Goal: Task Accomplishment & Management: Manage account settings

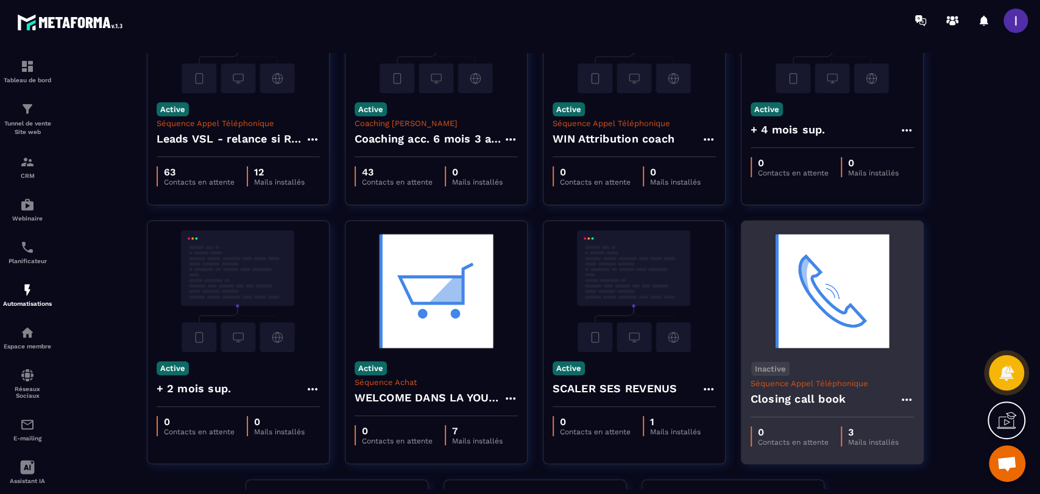
scroll to position [406, 0]
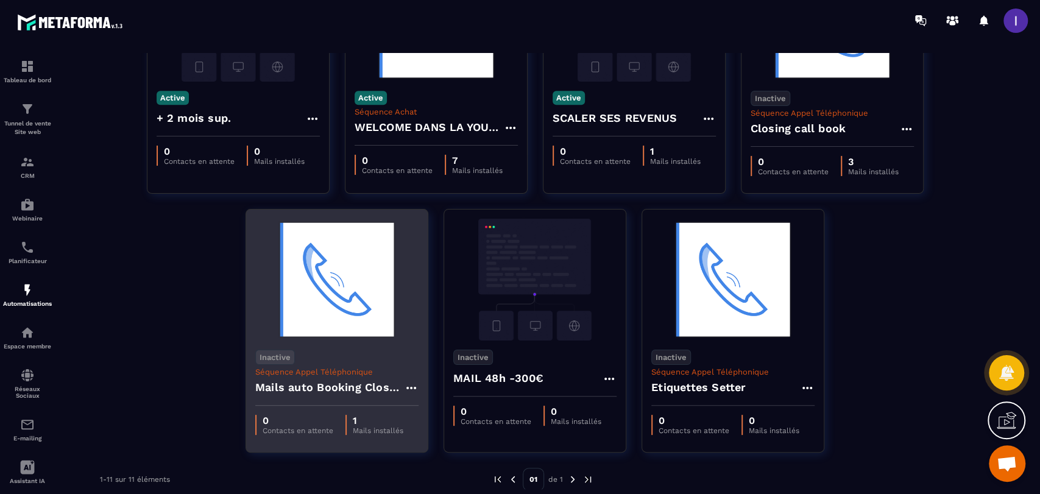
click at [309, 338] on img at bounding box center [336, 280] width 163 height 122
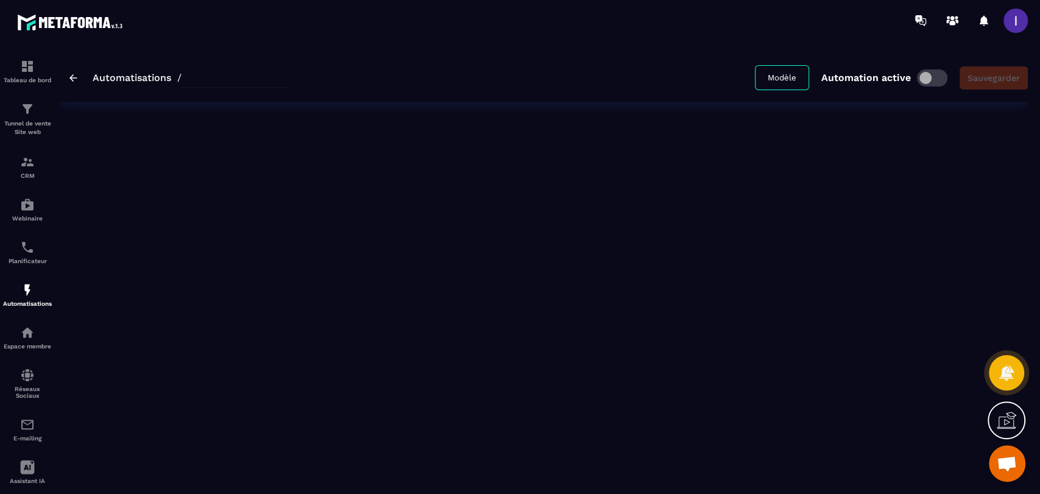
type input "**********"
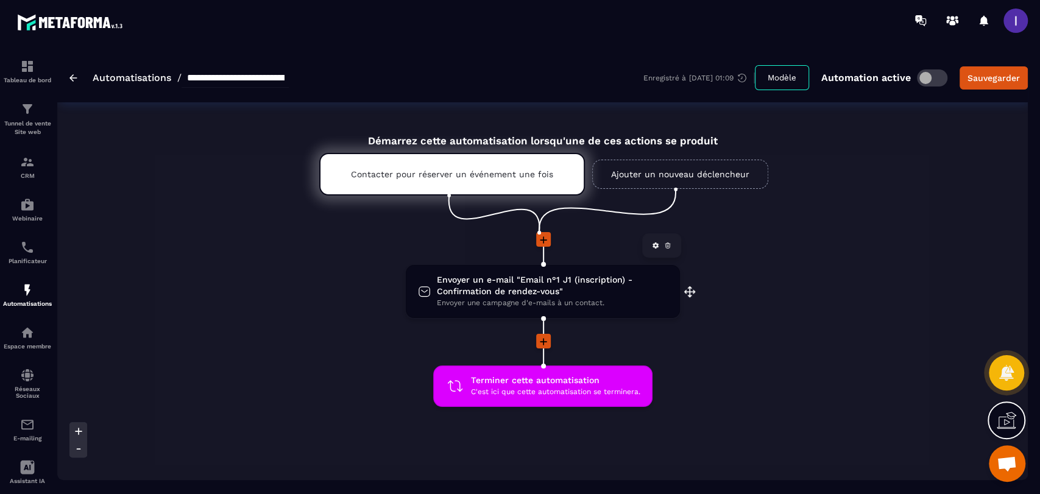
click at [486, 280] on span "Envoyer un e-mail "Email n°1 J1 (inscription) - Confirmation de rendez-vous"" at bounding box center [552, 285] width 231 height 23
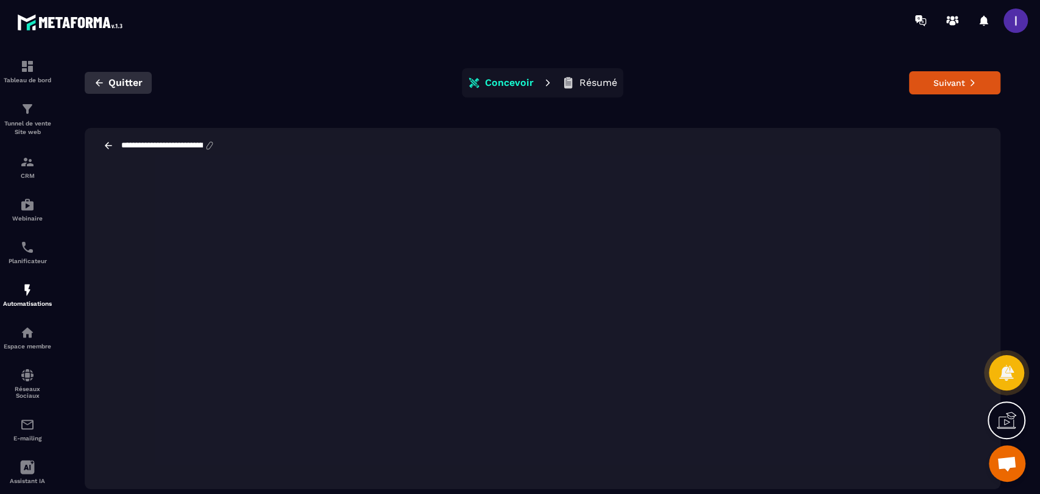
click at [106, 74] on button "Quitter" at bounding box center [118, 83] width 67 height 22
click at [112, 79] on span "Quitter" at bounding box center [125, 83] width 34 height 12
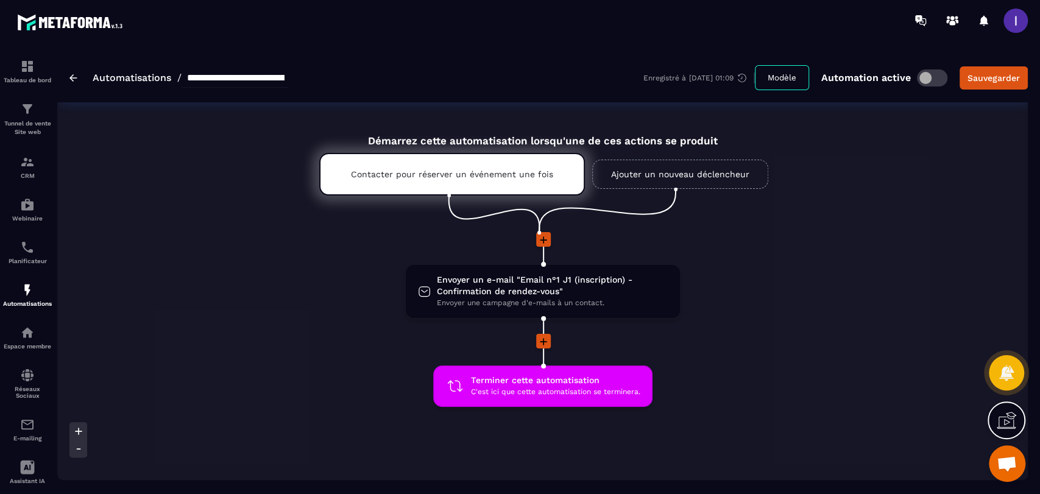
scroll to position [68, 0]
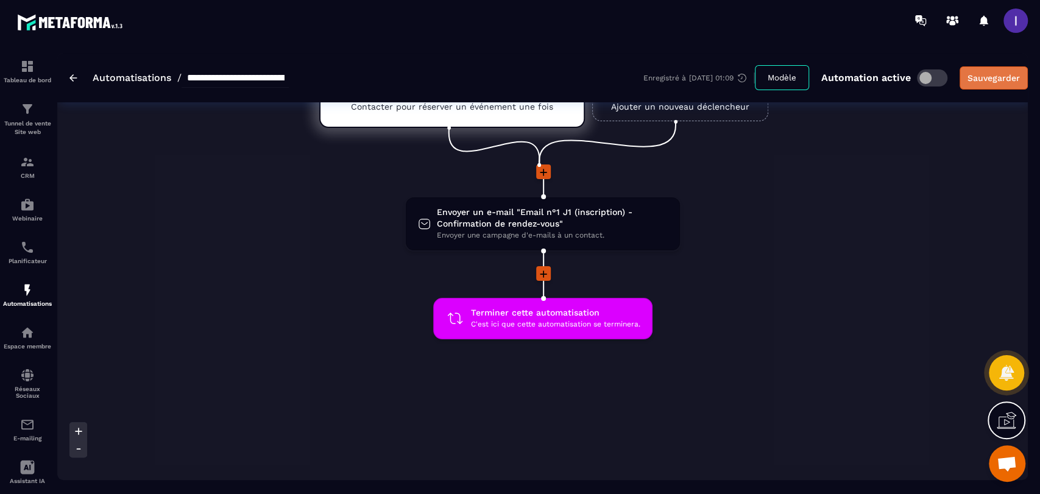
click at [968, 72] on div "Sauvegarder" at bounding box center [994, 78] width 52 height 12
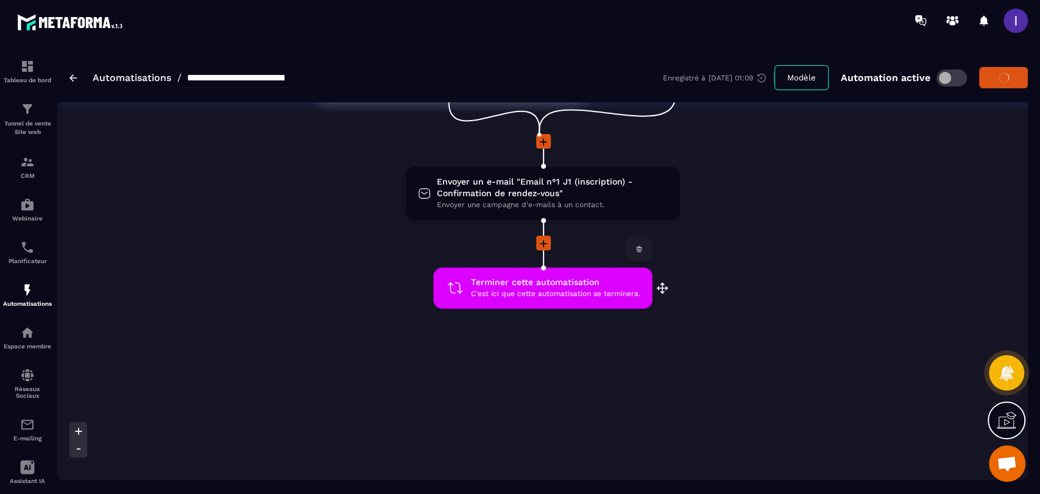
scroll to position [115, 0]
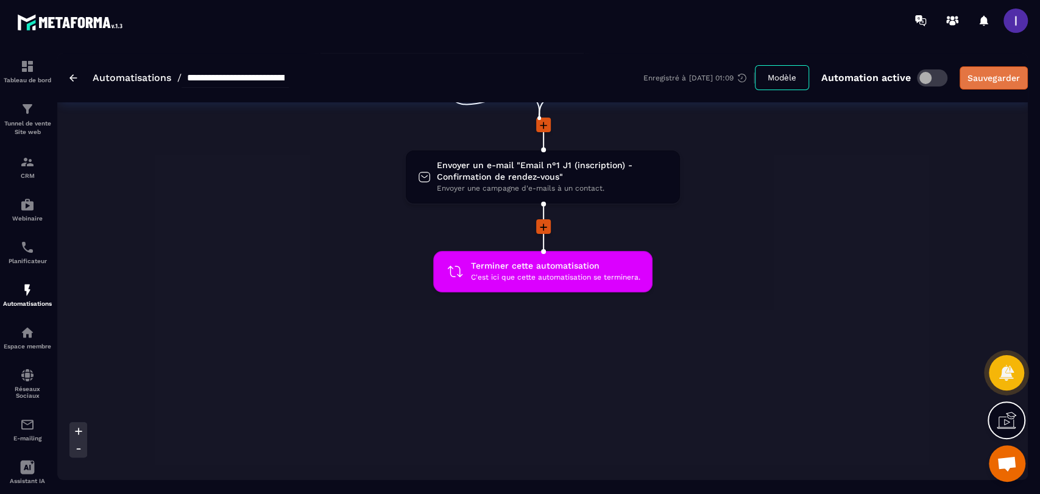
click at [960, 79] on button "Sauvegarder" at bounding box center [994, 77] width 68 height 23
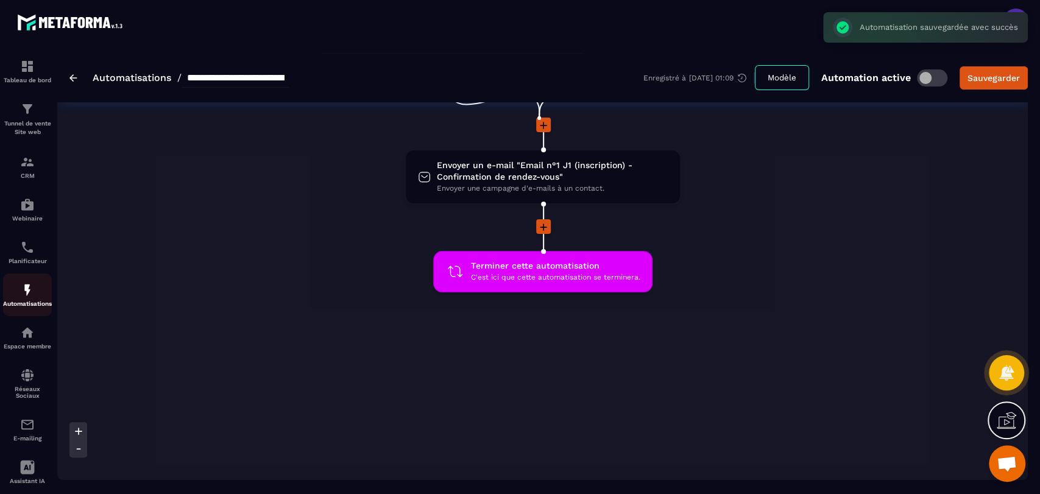
click at [34, 297] on img at bounding box center [27, 290] width 15 height 15
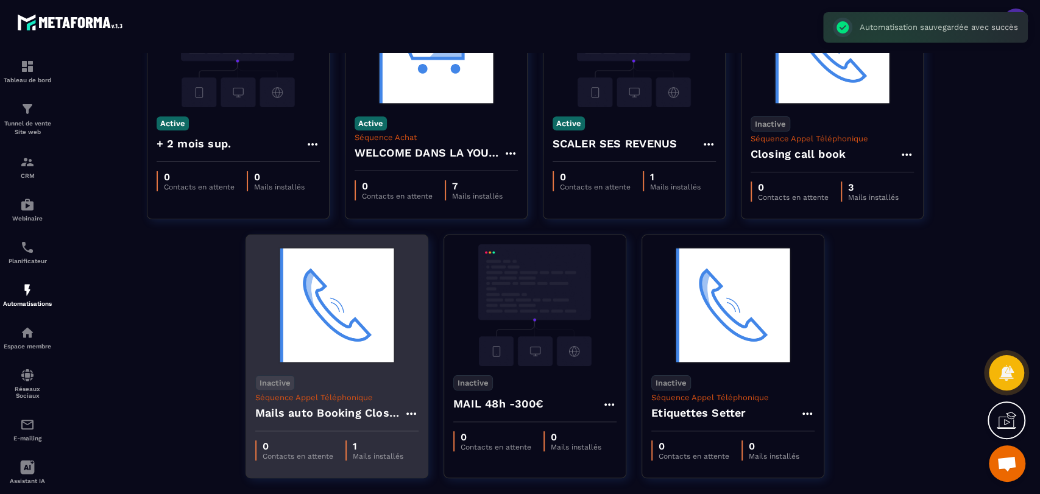
scroll to position [419, 0]
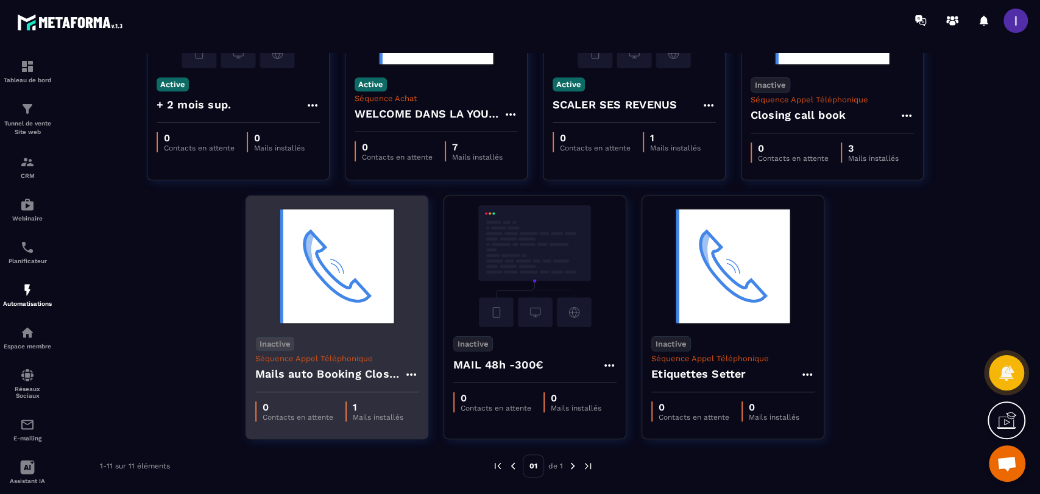
click at [408, 377] on icon at bounding box center [411, 374] width 15 height 15
click at [439, 445] on button "Supprimer" at bounding box center [447, 449] width 76 height 22
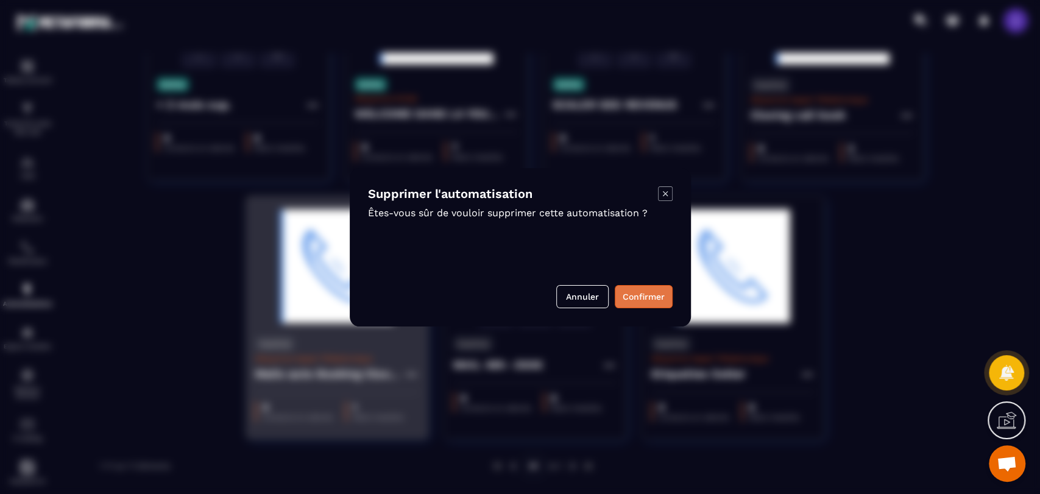
click at [634, 291] on button "Confirmer" at bounding box center [644, 296] width 58 height 23
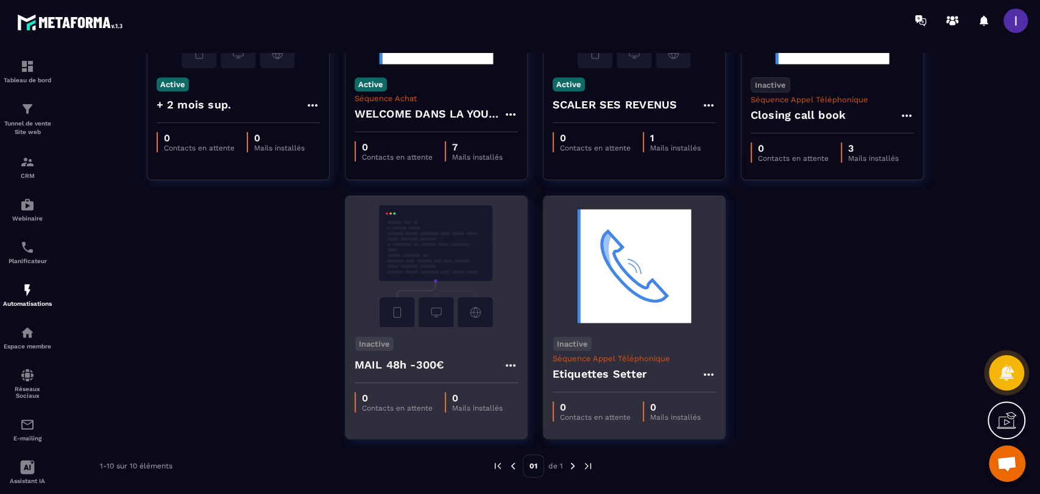
click at [707, 374] on icon at bounding box center [708, 374] width 15 height 15
click at [756, 458] on button "Supprimer" at bounding box center [744, 449] width 76 height 22
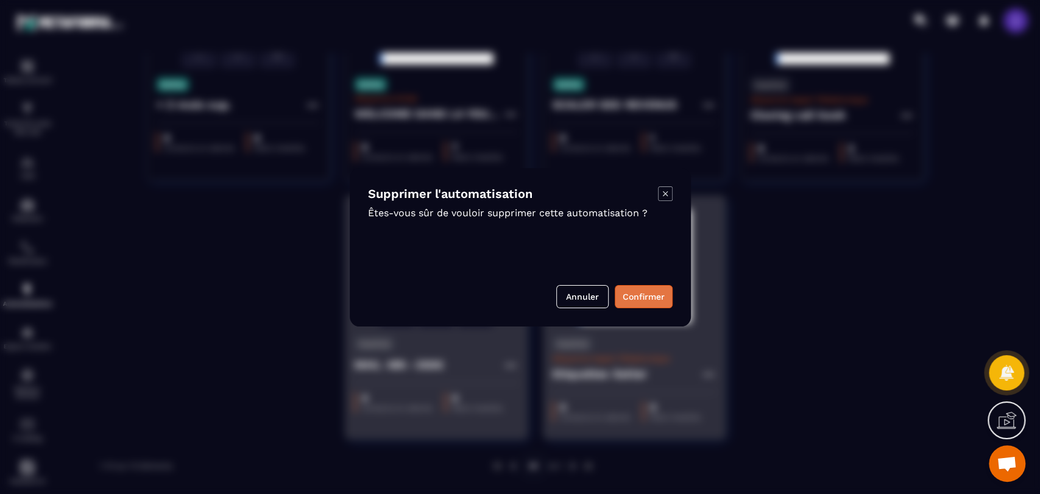
click at [629, 299] on button "Confirmer" at bounding box center [644, 296] width 58 height 23
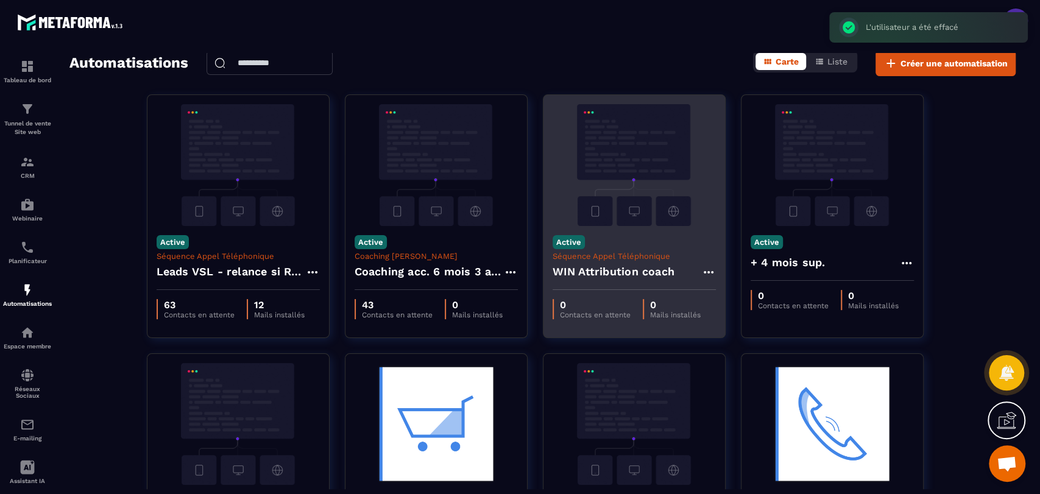
scroll to position [0, 0]
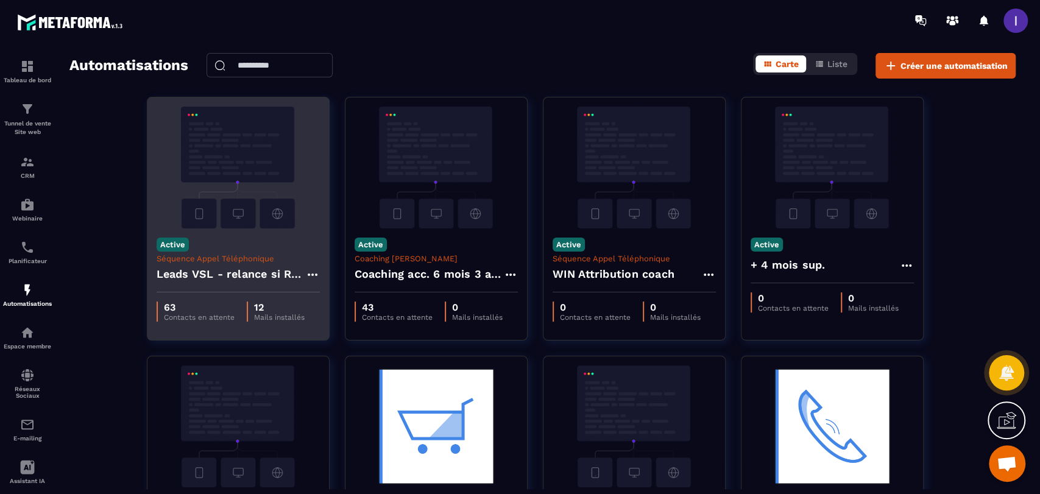
click at [263, 245] on div "Active Séquence Appel Téléphonique Leads VSL - relance si RDV non pris" at bounding box center [238, 261] width 182 height 64
click at [288, 277] on h4 "Leads VSL - relance si RDV non pris" at bounding box center [231, 274] width 149 height 17
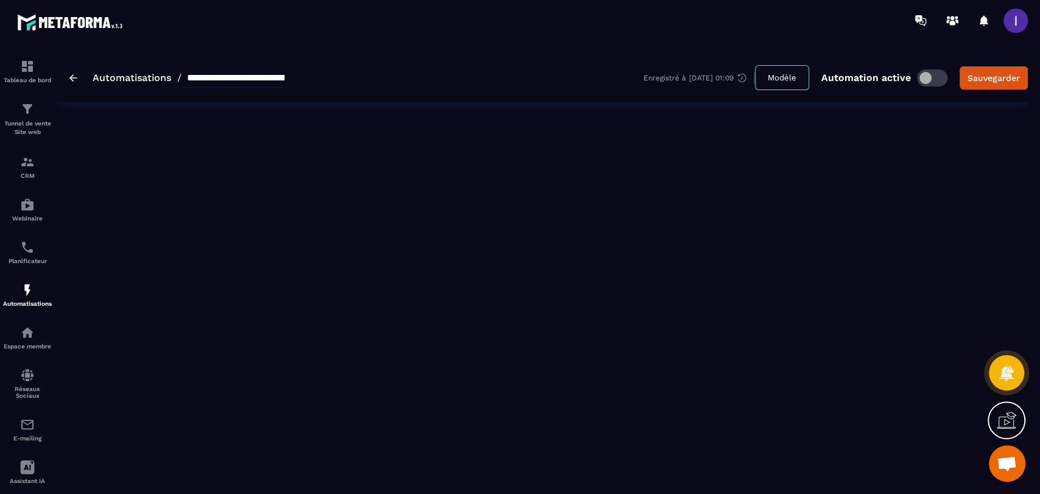
type input "**********"
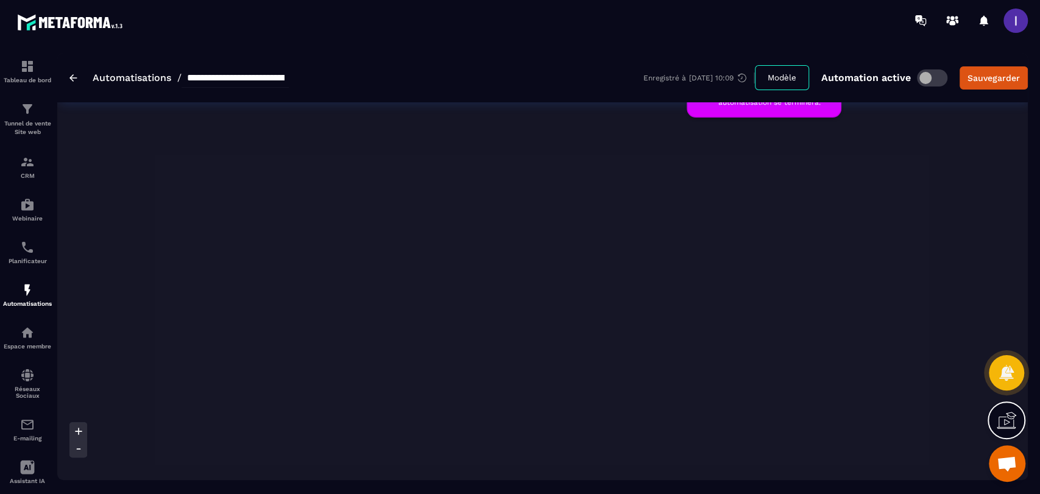
scroll to position [0, 2236]
click at [73, 74] on img at bounding box center [73, 77] width 8 height 7
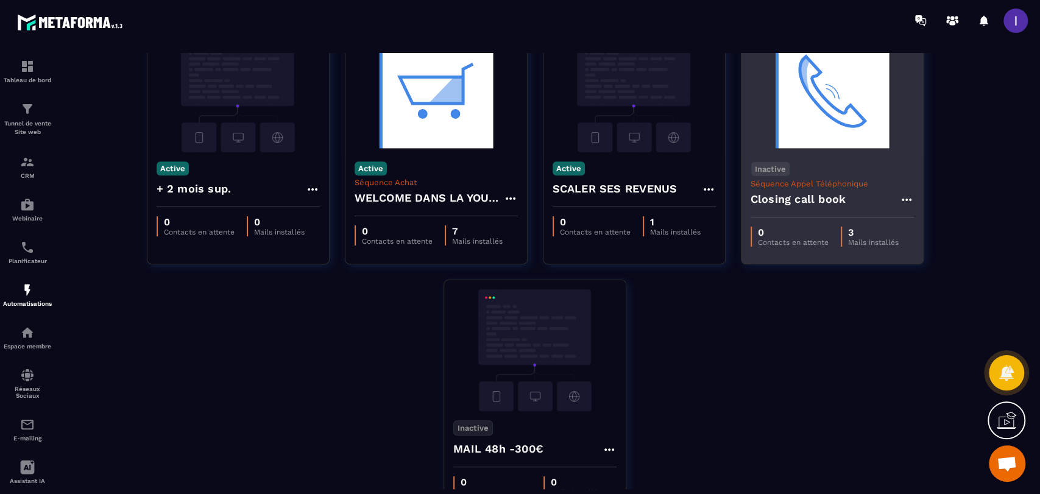
scroll to position [284, 0]
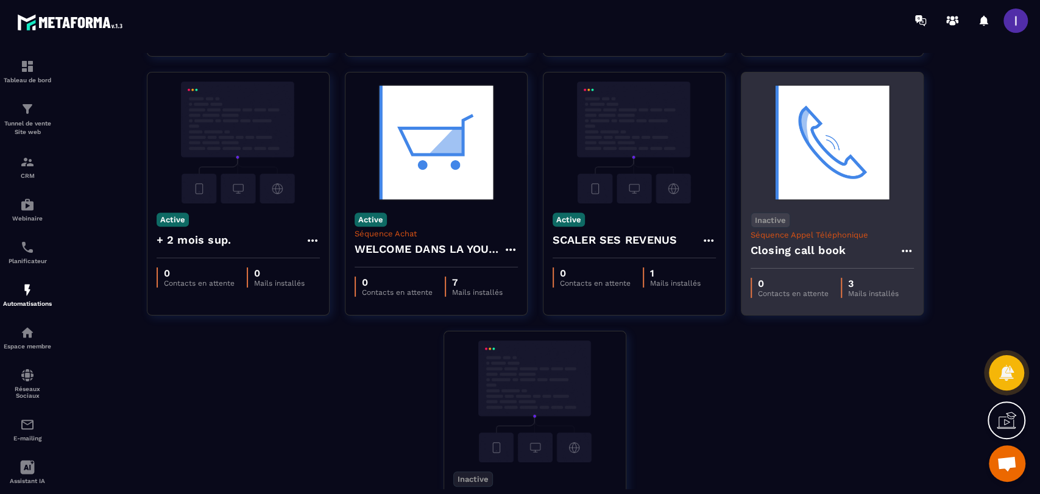
click at [842, 230] on p "Séquence Appel Téléphonique" at bounding box center [832, 234] width 163 height 9
click at [901, 248] on icon at bounding box center [906, 251] width 15 height 15
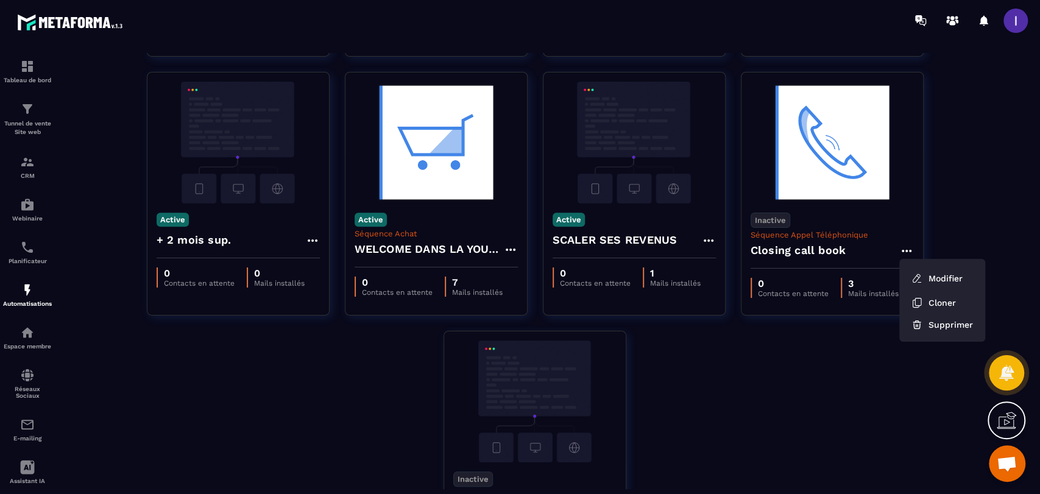
click at [946, 252] on div "Active Séquence Appel Téléphonique Leads VSL - relance si RDV non pris 63 Conta…" at bounding box center [542, 201] width 946 height 777
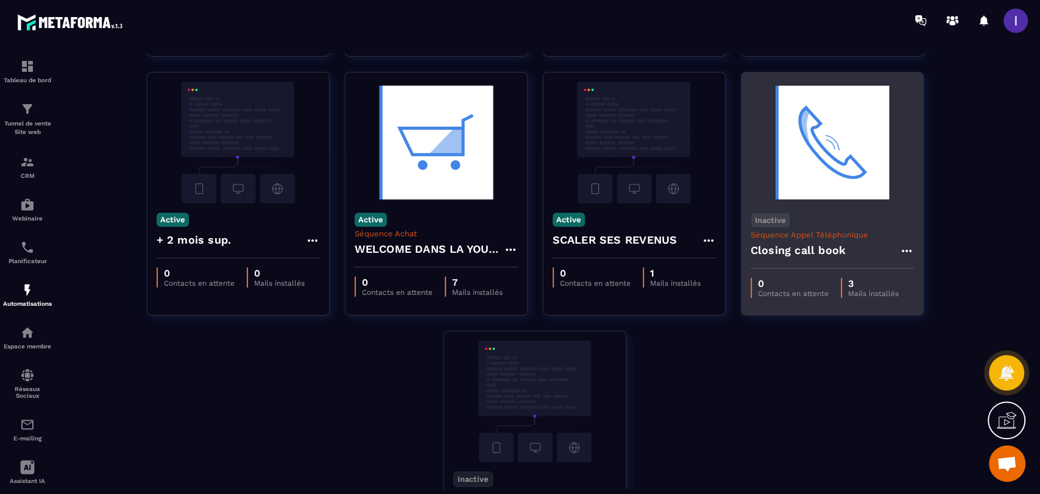
click at [849, 216] on div "Inactive Séquence Appel Téléphonique Closing call book" at bounding box center [833, 236] width 182 height 65
click at [902, 250] on icon at bounding box center [906, 251] width 15 height 15
click at [943, 271] on link "Modifier" at bounding box center [937, 278] width 66 height 27
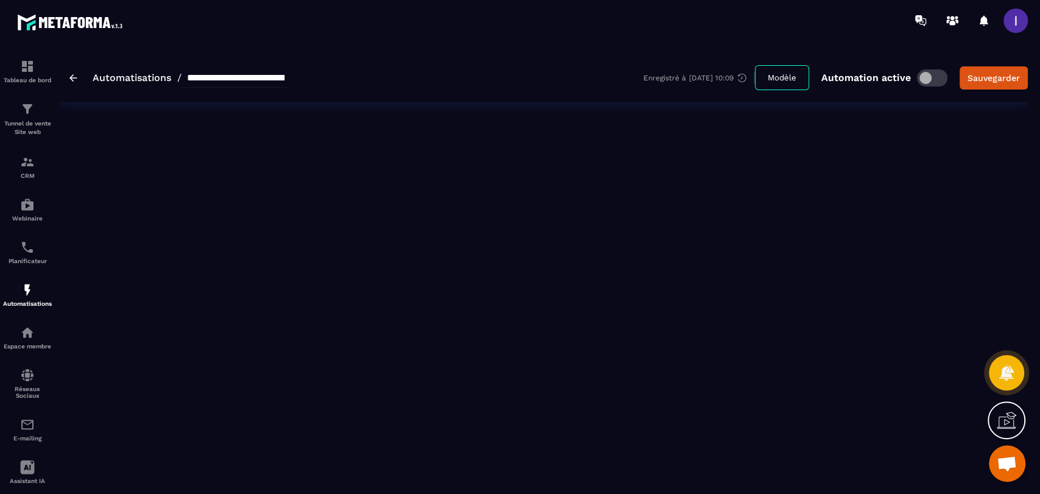
type input "**********"
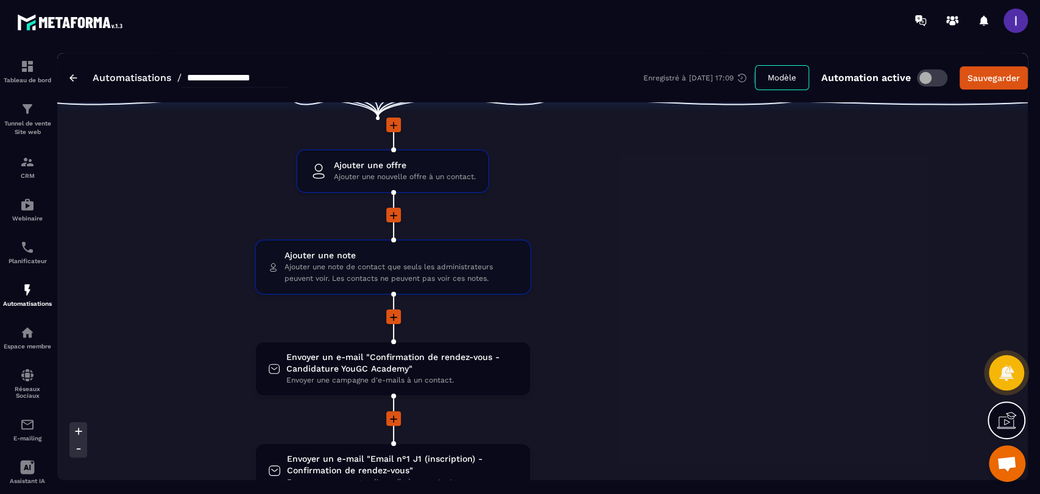
scroll to position [68, 0]
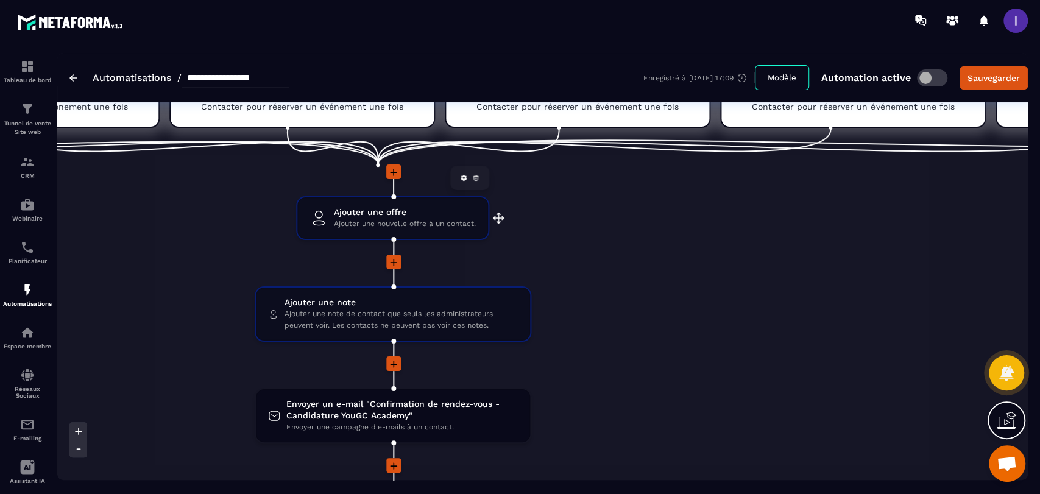
click at [427, 211] on span "Ajouter une offre" at bounding box center [405, 213] width 142 height 12
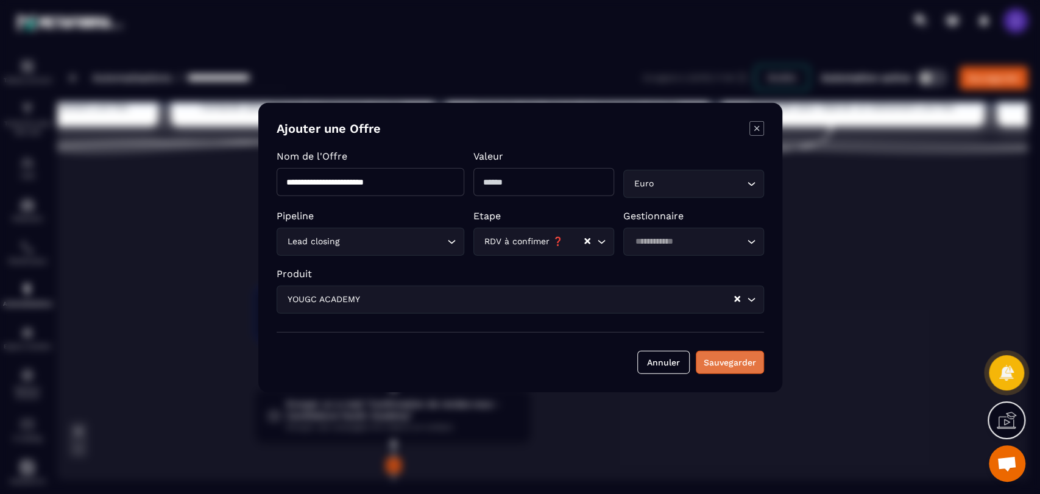
click at [722, 351] on button "Sauvegarder" at bounding box center [730, 361] width 68 height 23
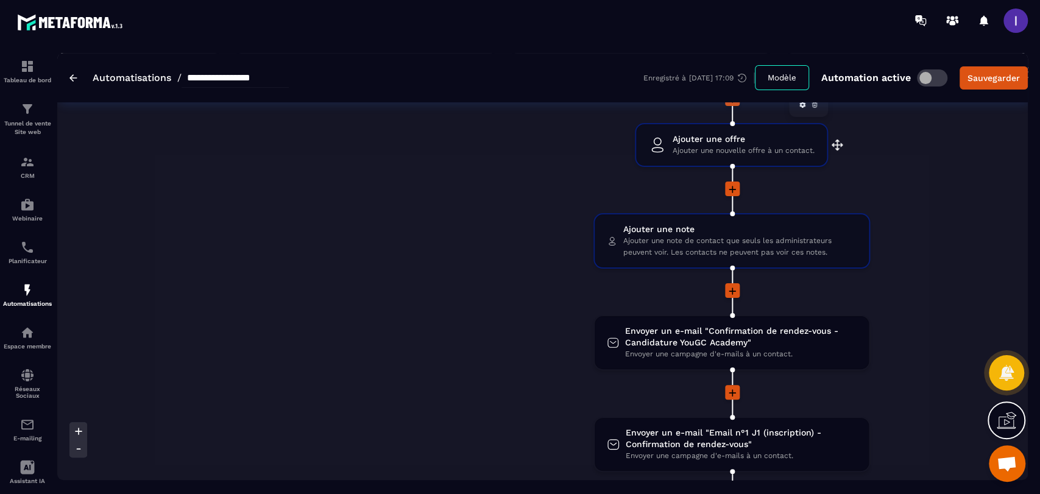
scroll to position [271, 0]
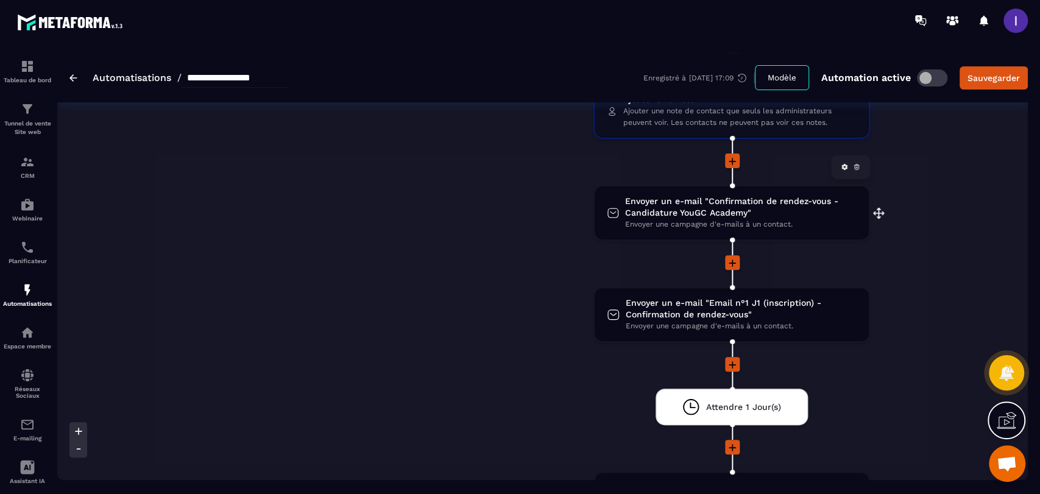
click at [707, 219] on span "Envoyer une campagne d'e-mails à un contact." at bounding box center [741, 225] width 232 height 12
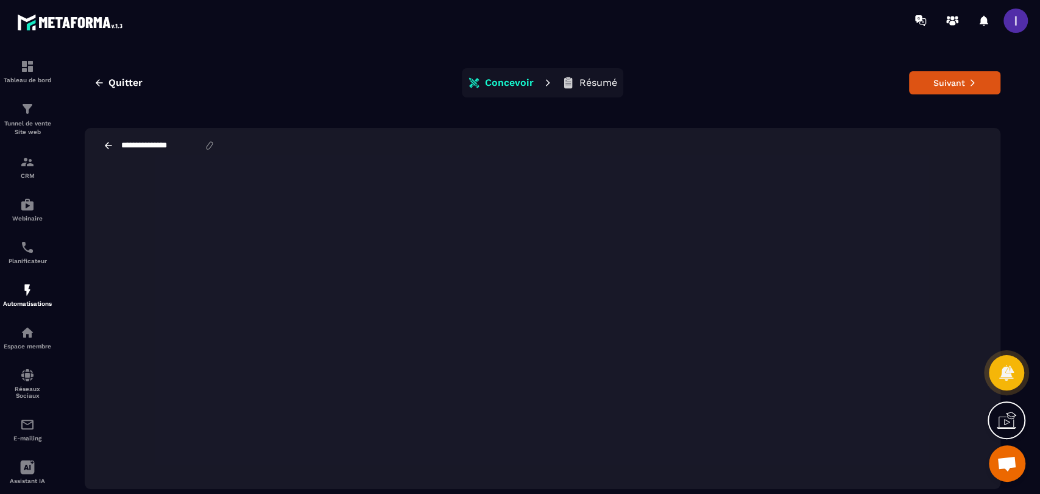
click at [215, 149] on icon at bounding box center [209, 145] width 11 height 11
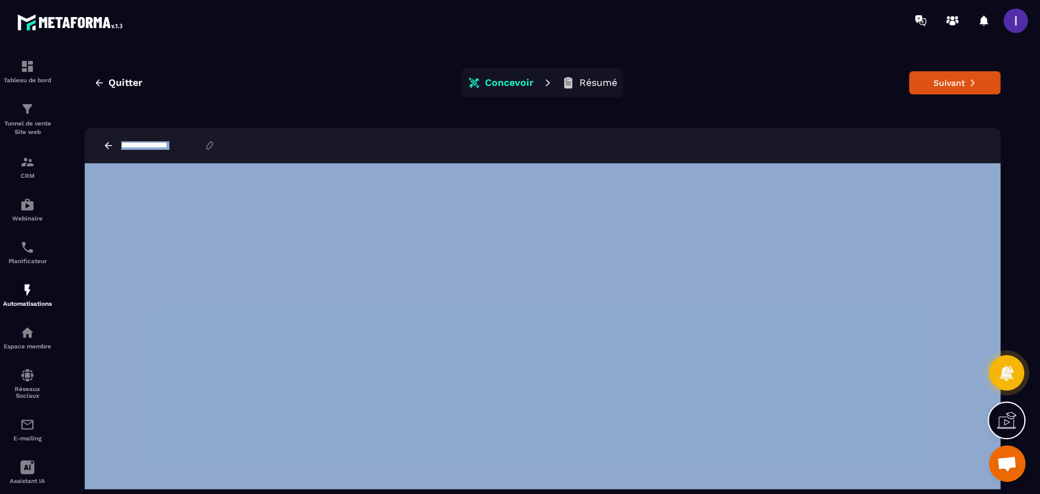
click at [215, 144] on icon at bounding box center [209, 145] width 11 height 11
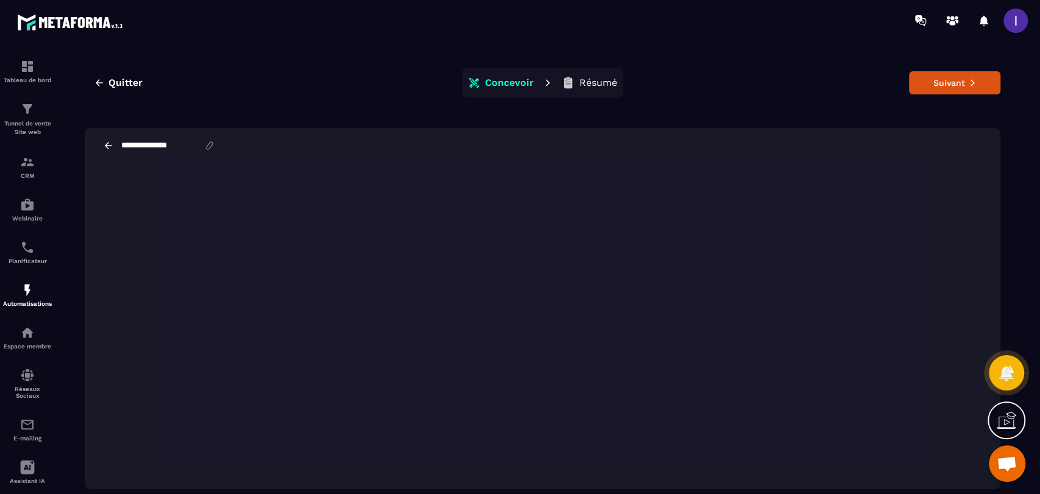
click at [168, 147] on input "**********" at bounding box center [162, 146] width 84 height 10
click at [186, 147] on input "**********" at bounding box center [162, 146] width 84 height 10
type input "*"
type input "**********"
click at [215, 147] on icon at bounding box center [209, 145] width 11 height 11
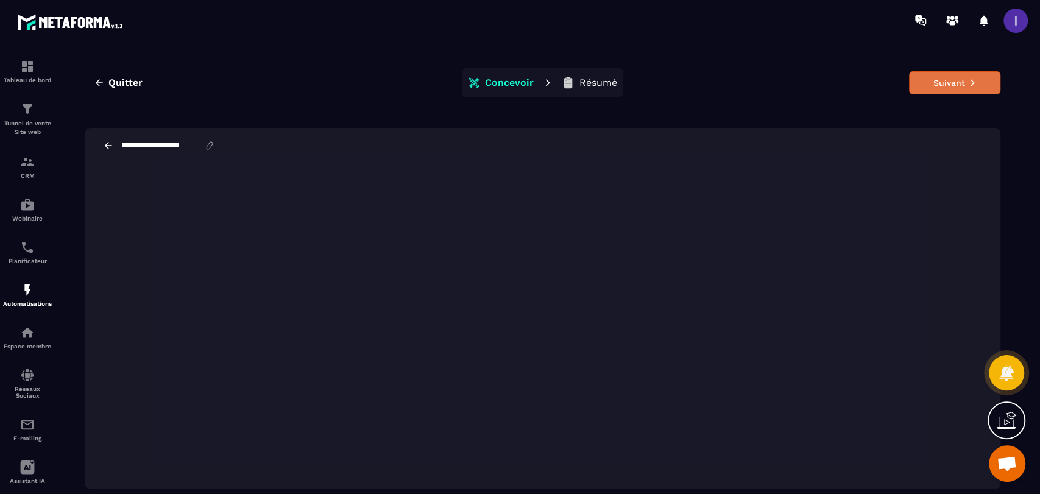
click at [969, 83] on icon at bounding box center [972, 83] width 9 height 9
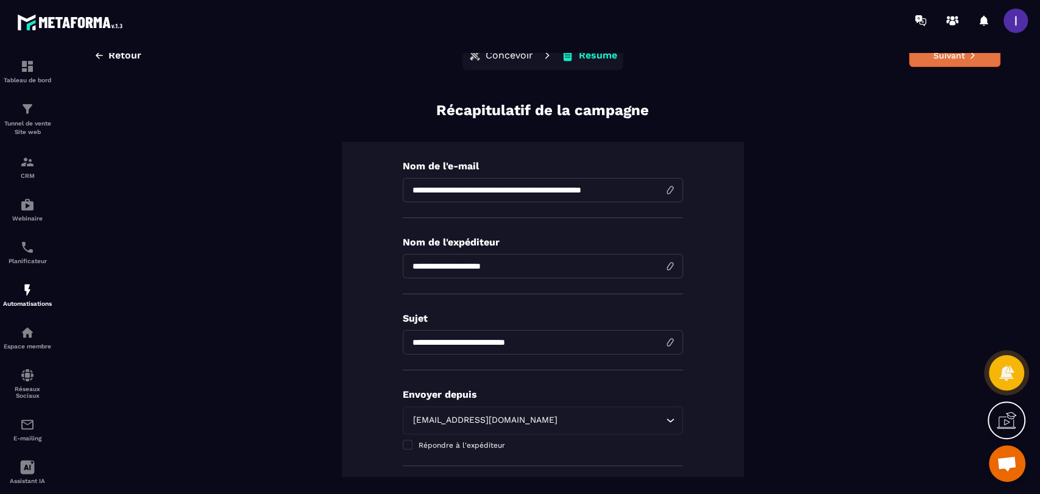
click at [956, 52] on button "Suivant" at bounding box center [954, 55] width 91 height 23
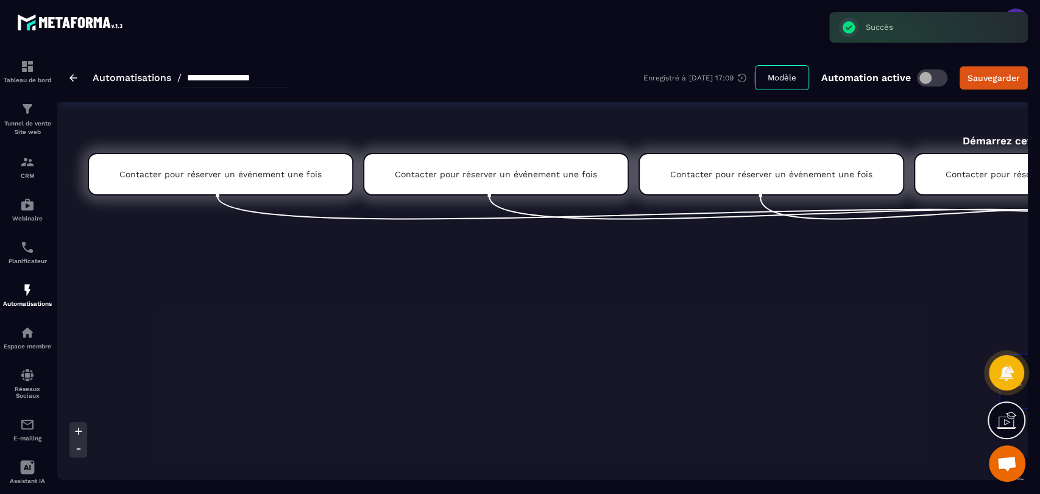
click at [941, 78] on span at bounding box center [932, 77] width 30 height 17
click at [1012, 72] on div "Sauvegarder" at bounding box center [994, 78] width 52 height 12
click at [73, 79] on img at bounding box center [73, 77] width 8 height 7
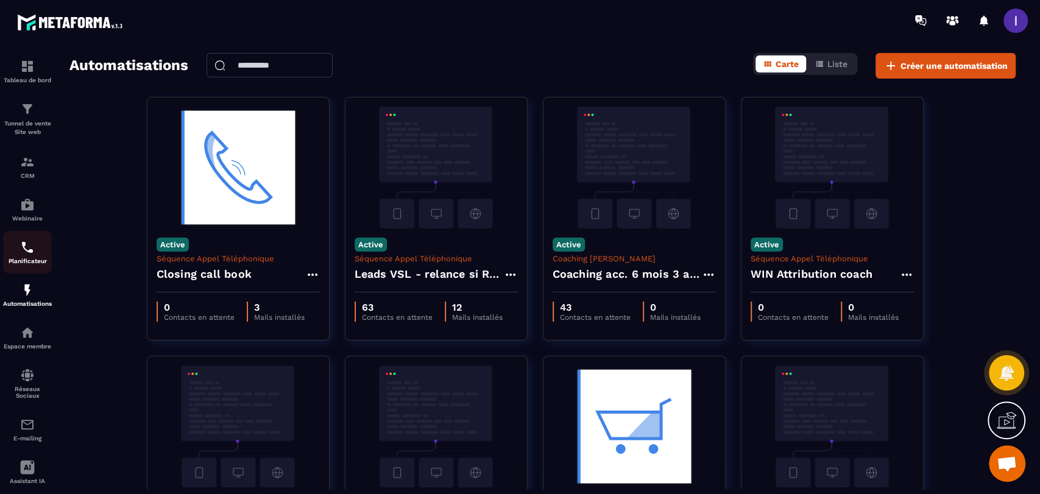
click at [30, 250] on img at bounding box center [27, 247] width 15 height 15
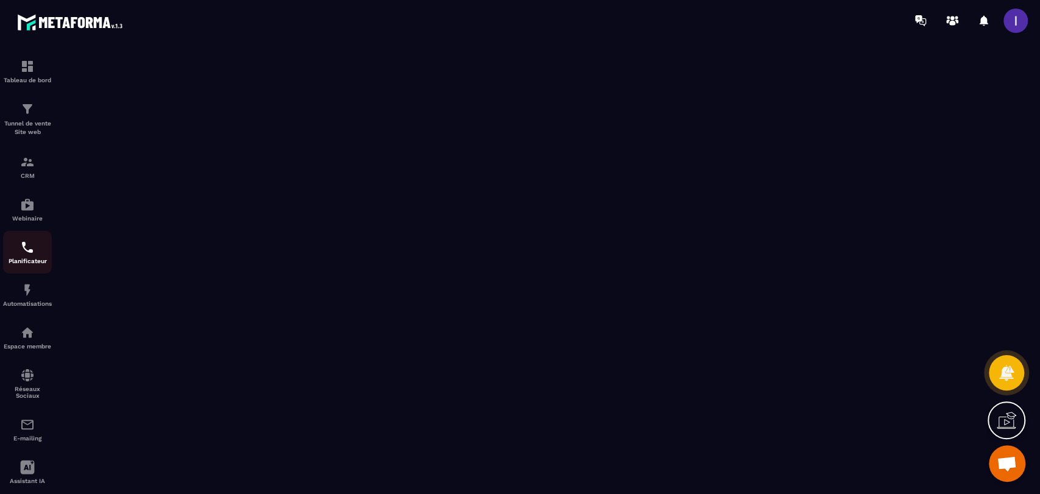
click at [29, 250] on img at bounding box center [27, 247] width 15 height 15
click at [20, 249] on img at bounding box center [27, 247] width 15 height 15
click at [24, 289] on img at bounding box center [27, 290] width 15 height 15
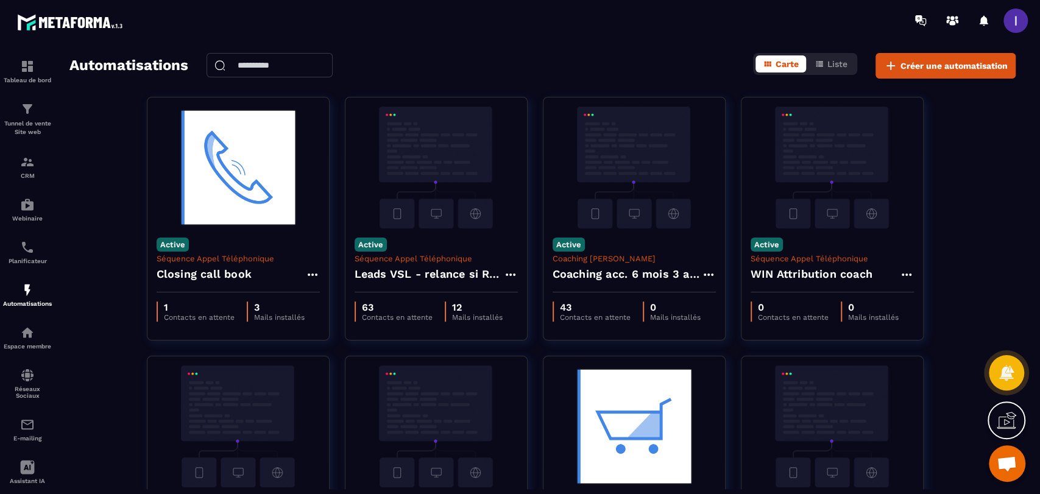
click at [1021, 24] on span at bounding box center [1016, 21] width 24 height 24
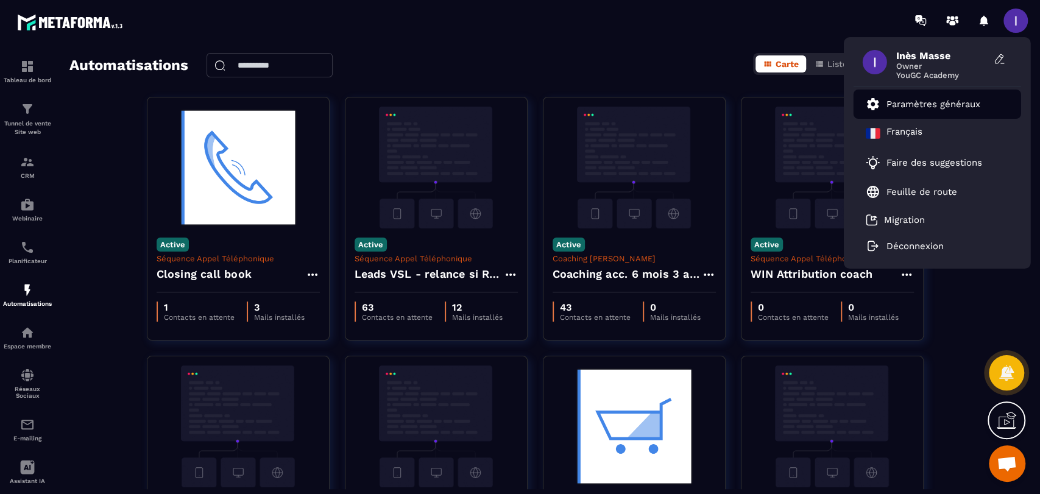
click at [924, 103] on p "Paramètres généraux" at bounding box center [934, 104] width 94 height 11
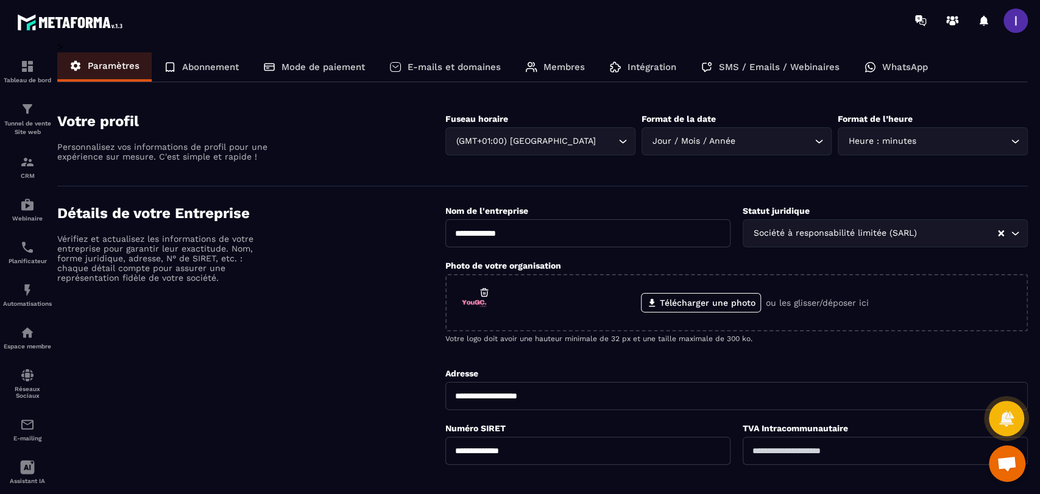
click at [555, 74] on div "Membres" at bounding box center [555, 66] width 84 height 29
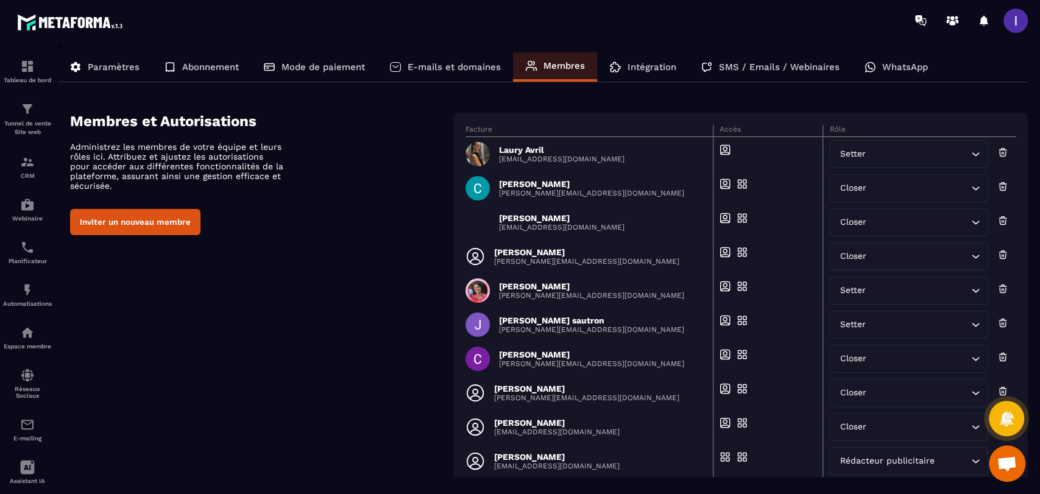
scroll to position [66, 0]
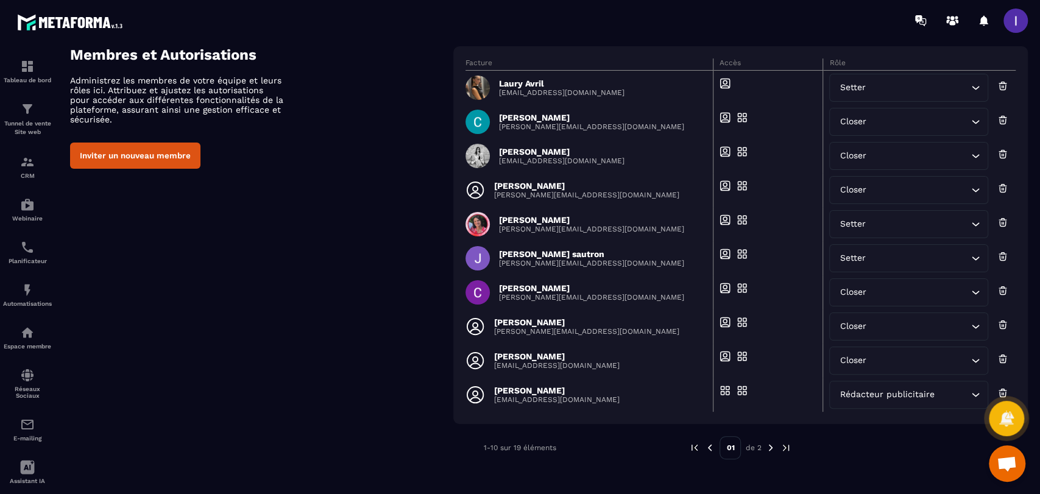
click at [770, 450] on img at bounding box center [770, 447] width 11 height 11
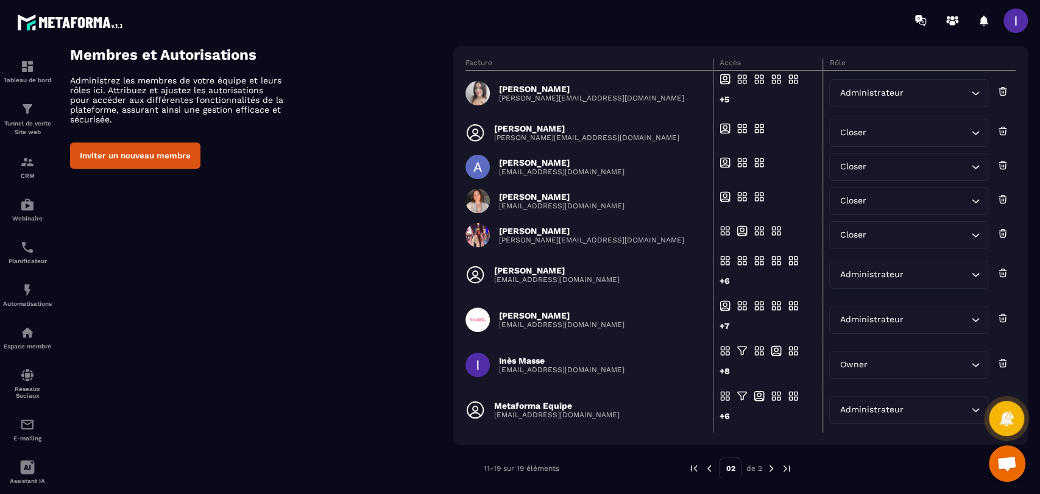
click at [543, 91] on p "Anne-Laure Duporge" at bounding box center [591, 89] width 185 height 10
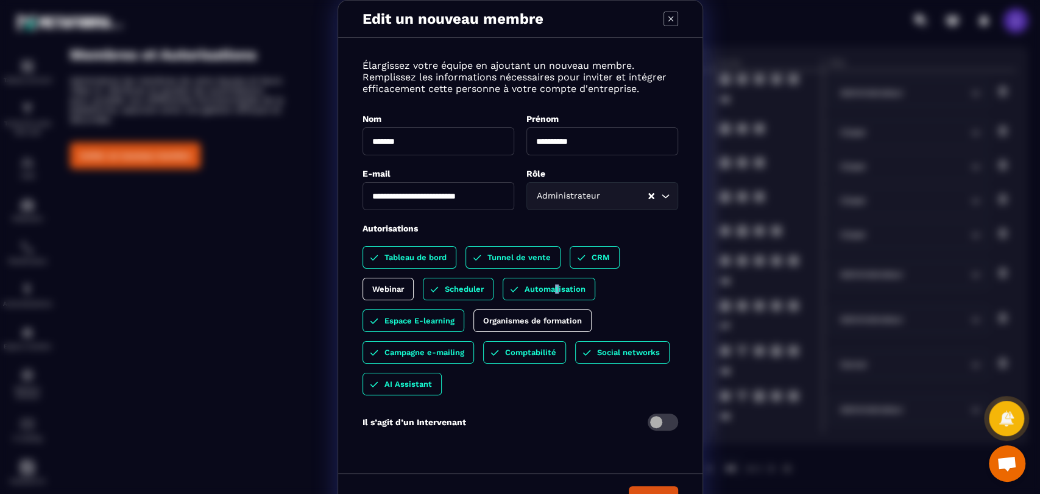
click at [551, 286] on p "Automatisation" at bounding box center [555, 289] width 61 height 9
click at [436, 354] on p "Campagne e-mailing" at bounding box center [425, 352] width 80 height 9
click at [601, 355] on p "Social networks" at bounding box center [616, 352] width 63 height 9
click at [507, 260] on p "Tunnel de vente" at bounding box center [519, 257] width 63 height 9
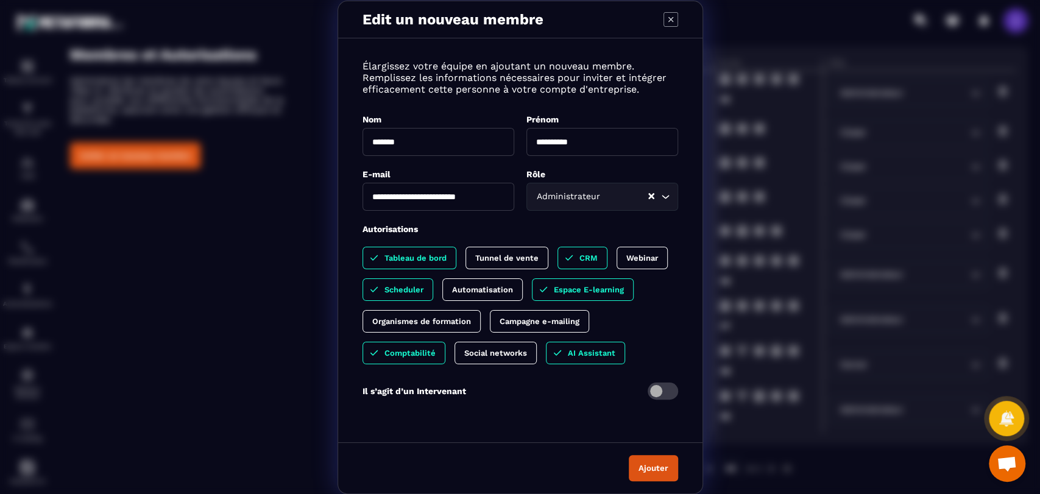
click at [642, 469] on button "Ajouter" at bounding box center [653, 468] width 49 height 26
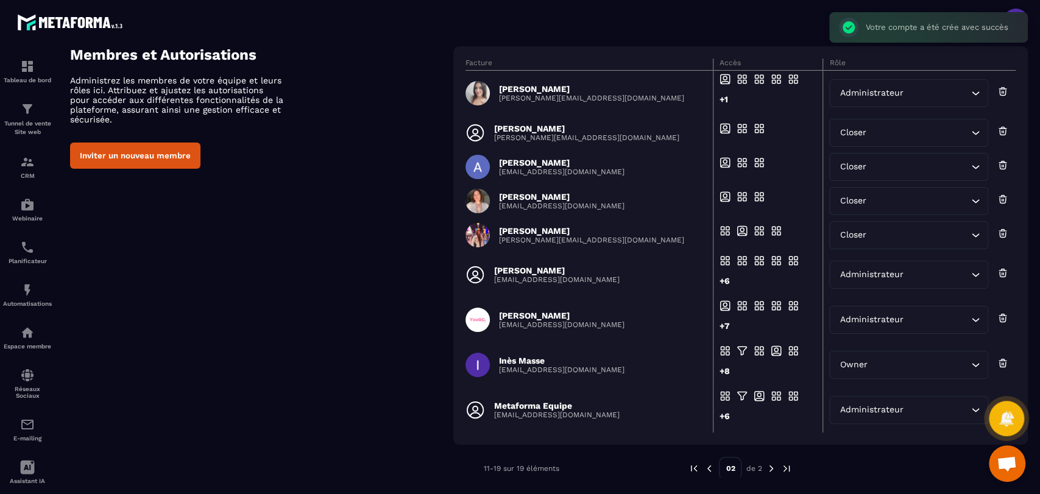
drag, startPoint x: 819, startPoint y: 127, endPoint x: 795, endPoint y: 101, distance: 36.2
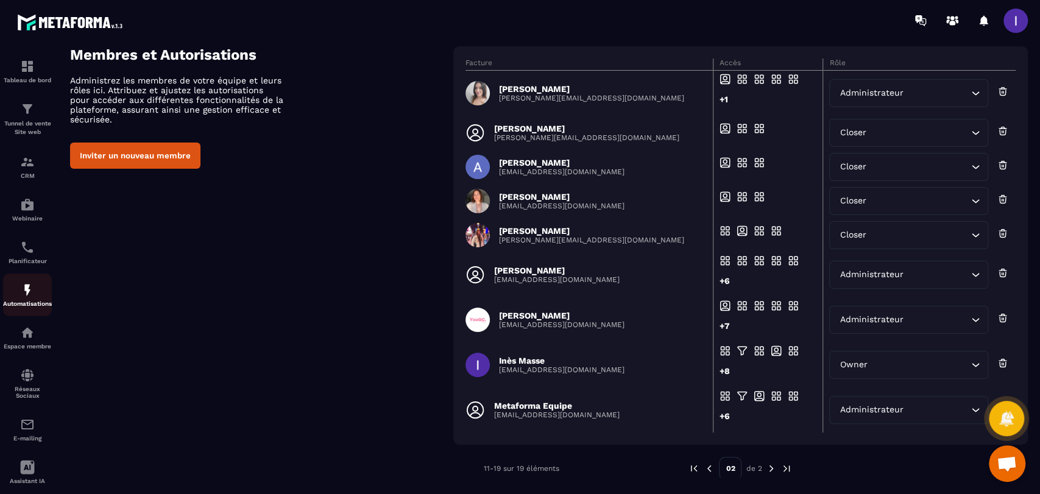
click at [24, 292] on img at bounding box center [27, 290] width 15 height 15
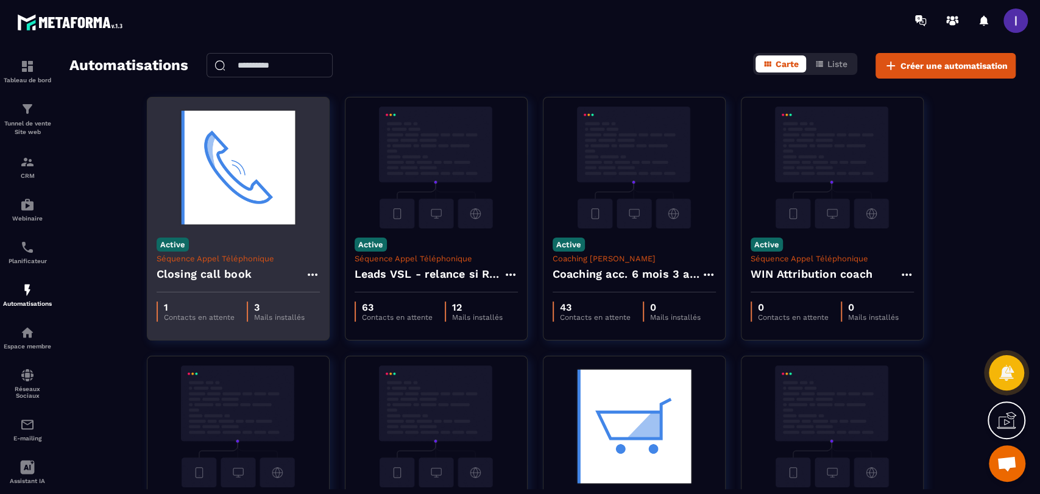
click at [281, 308] on p "3" at bounding box center [279, 308] width 51 height 12
click at [202, 245] on div "Active Séquence Appel Téléphonique Closing call book" at bounding box center [238, 261] width 182 height 64
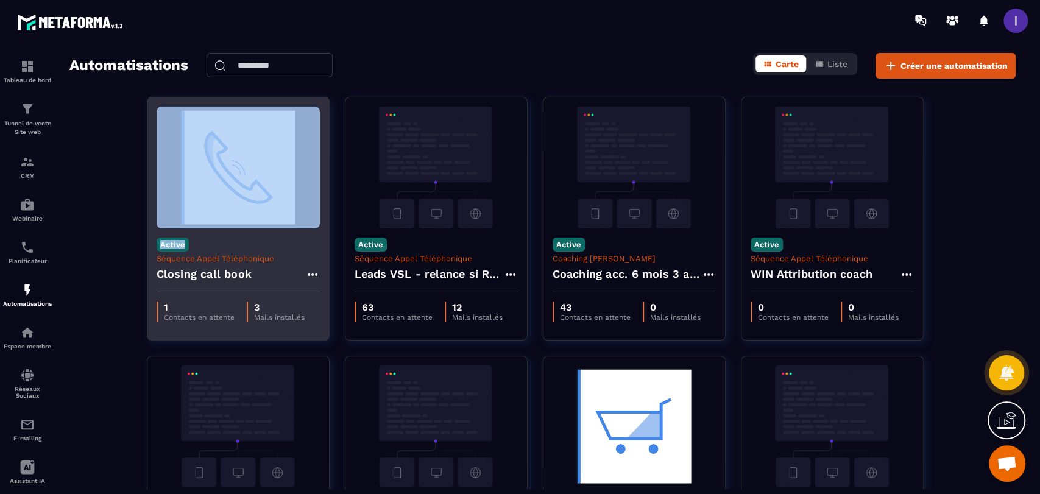
click at [278, 227] on div "Active Séquence Appel Téléphonique Closing call book 1 Contacts en attente 3 Ma…" at bounding box center [238, 219] width 183 height 244
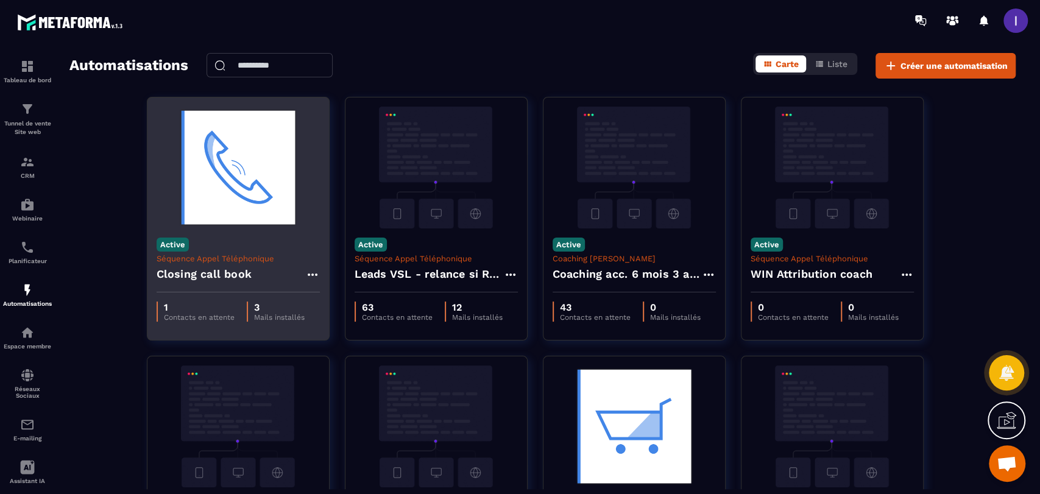
click at [313, 267] on div "Closing call book" at bounding box center [238, 277] width 163 height 29
click at [314, 277] on icon at bounding box center [312, 275] width 15 height 15
click at [336, 296] on link "Modifier" at bounding box center [343, 302] width 66 height 27
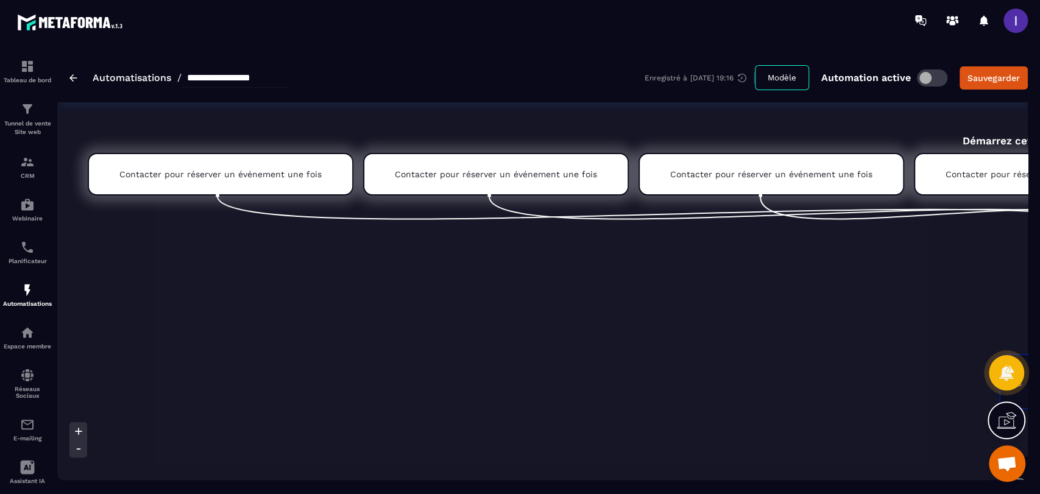
click at [271, 169] on p "Contacter pour réserver un événement une fois" at bounding box center [220, 174] width 202 height 10
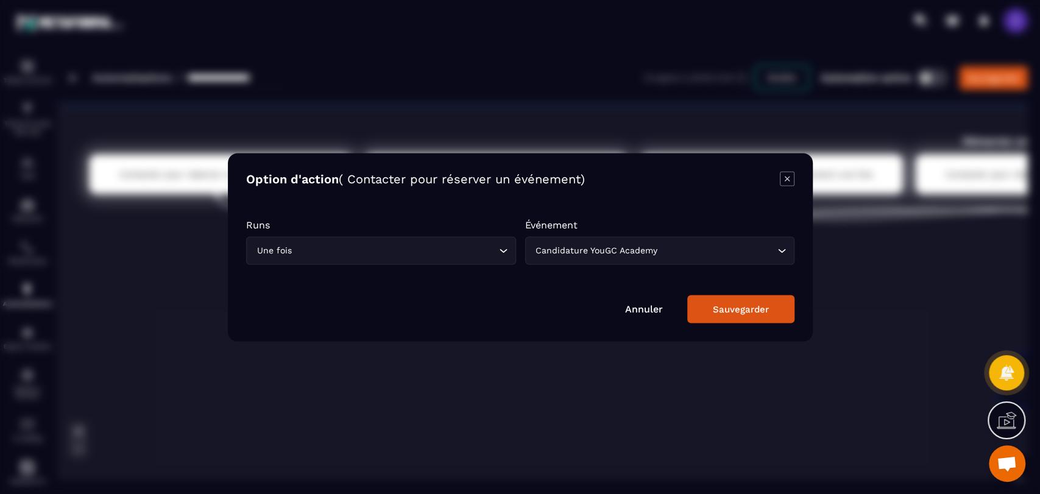
click at [520, 124] on div "Modal window" at bounding box center [520, 247] width 1040 height 494
drag, startPoint x: 363, startPoint y: 348, endPoint x: 373, endPoint y: 342, distance: 11.5
click at [365, 347] on div "Modal window" at bounding box center [520, 247] width 1040 height 494
click at [629, 303] on link "Annuler" at bounding box center [644, 309] width 38 height 12
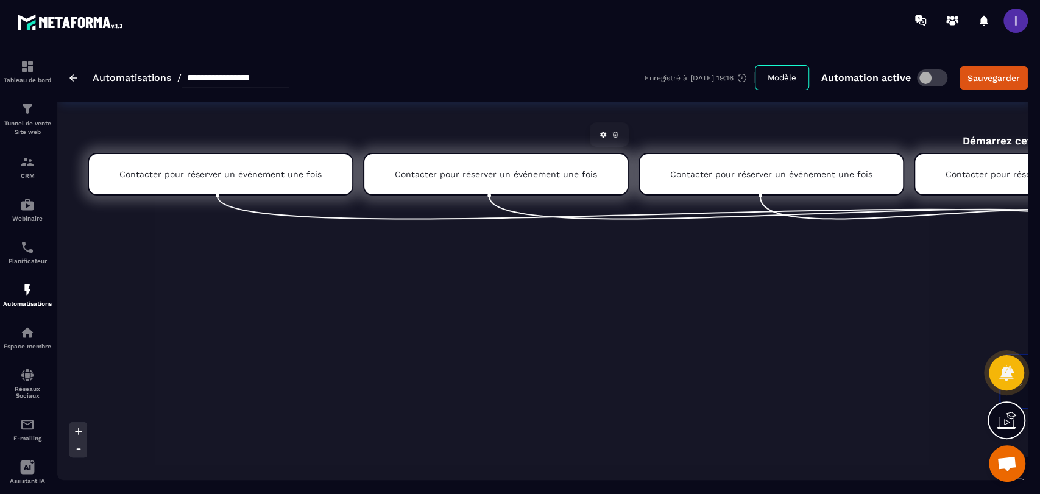
click at [448, 167] on div "Contacter pour réserver un événement une fois" at bounding box center [496, 174] width 266 height 43
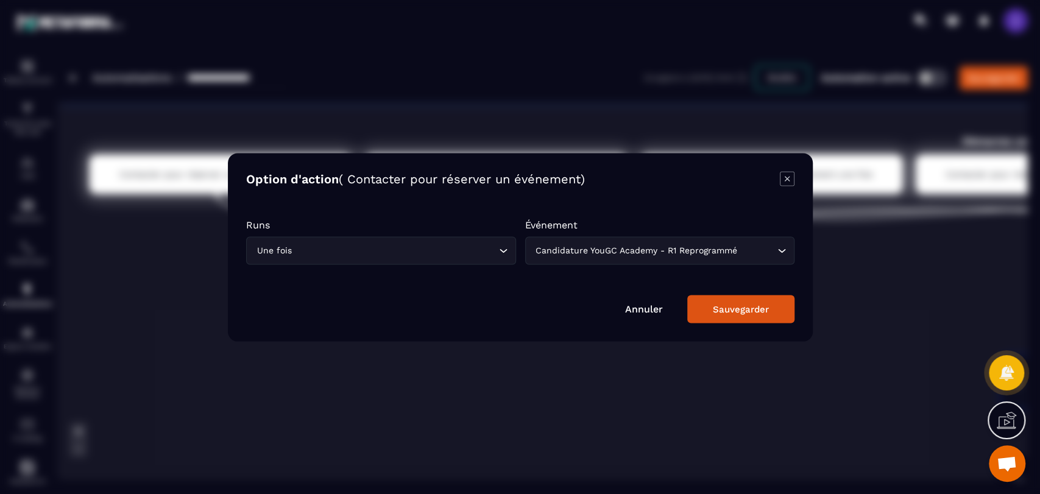
click at [469, 120] on div "Modal window" at bounding box center [520, 247] width 1040 height 494
click at [555, 395] on div "Modal window" at bounding box center [520, 247] width 1040 height 494
click at [751, 246] on input "Search for option" at bounding box center [757, 250] width 35 height 13
click at [746, 241] on div "Candidature YouGC Academy - R1 Reprogrammé Loading..." at bounding box center [660, 250] width 270 height 28
click at [647, 305] on link "Annuler" at bounding box center [644, 309] width 38 height 12
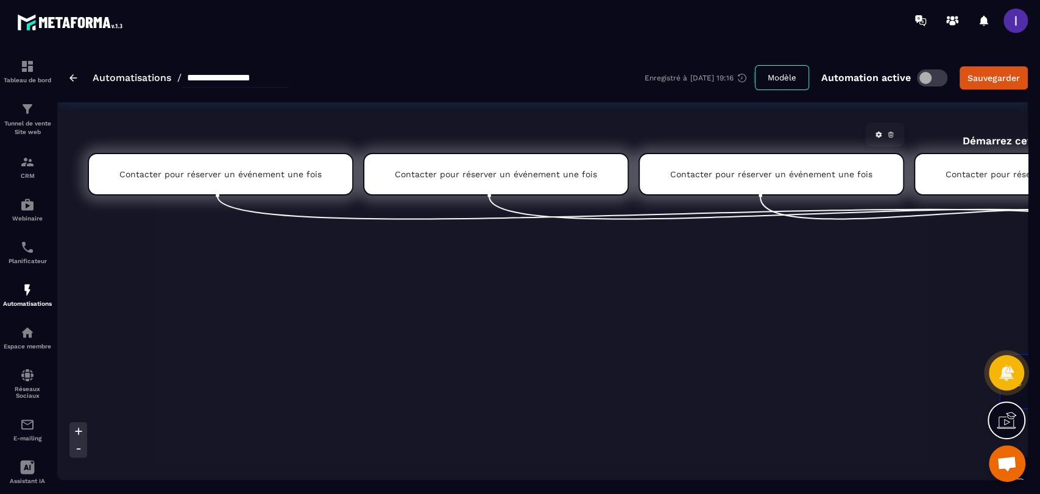
click at [761, 177] on p "Contacter pour réserver un événement une fois" at bounding box center [771, 174] width 202 height 10
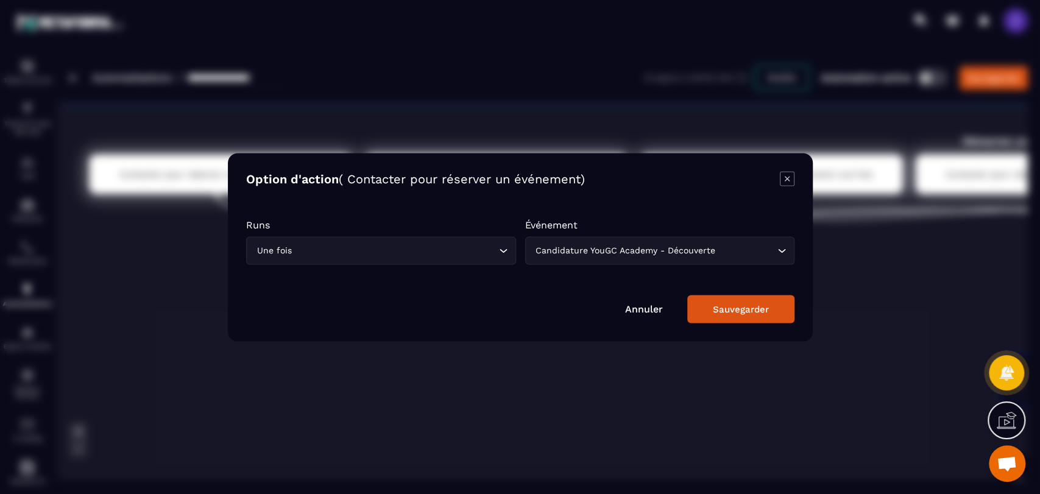
click at [829, 289] on div "Modal window" at bounding box center [520, 247] width 1040 height 494
click at [642, 306] on link "Annuler" at bounding box center [644, 309] width 38 height 12
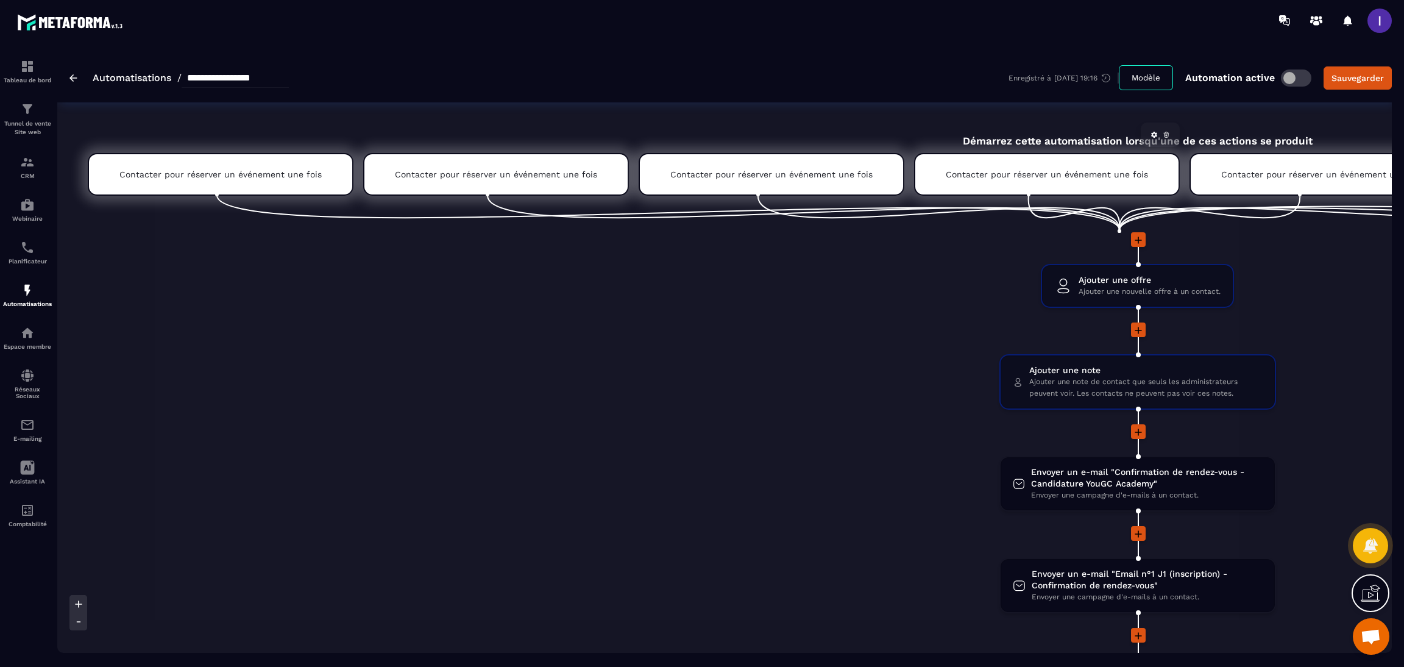
click at [1011, 163] on div "Contacter pour réserver un événement une fois" at bounding box center [1047, 174] width 266 height 43
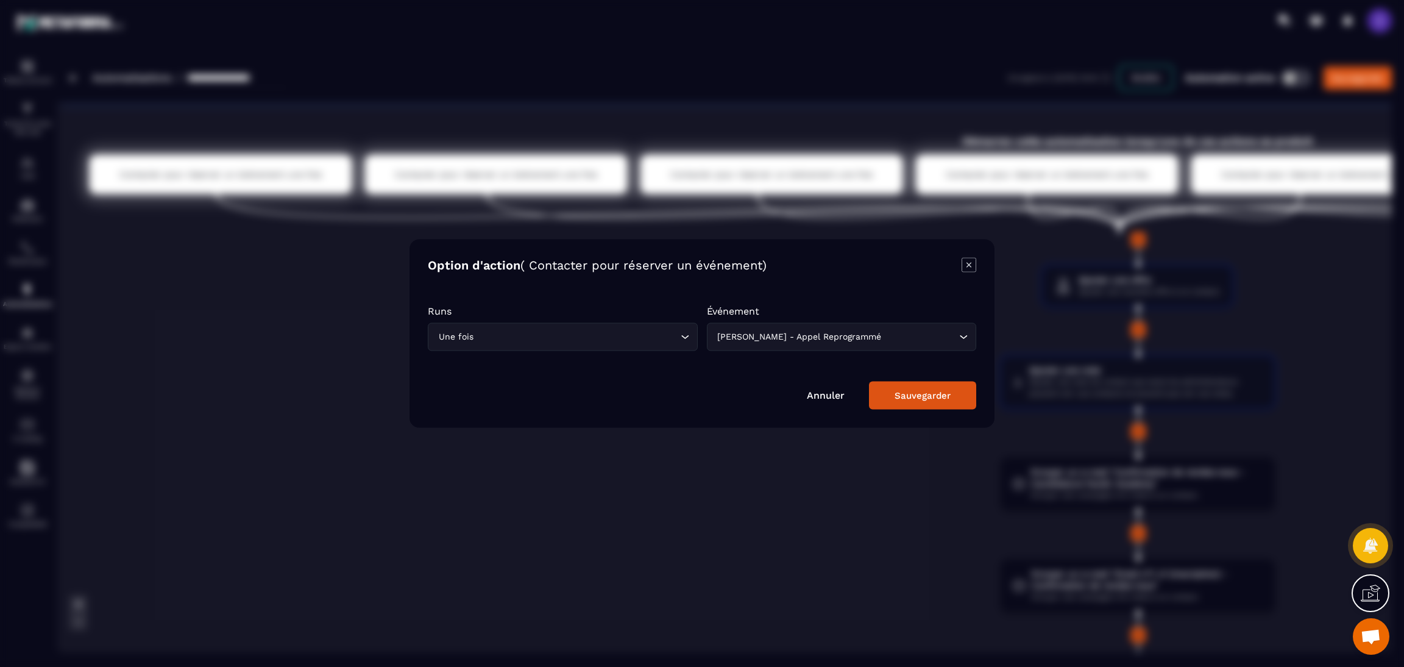
click at [817, 483] on div "Modal window" at bounding box center [702, 333] width 1404 height 667
click at [820, 395] on link "Annuler" at bounding box center [826, 395] width 38 height 12
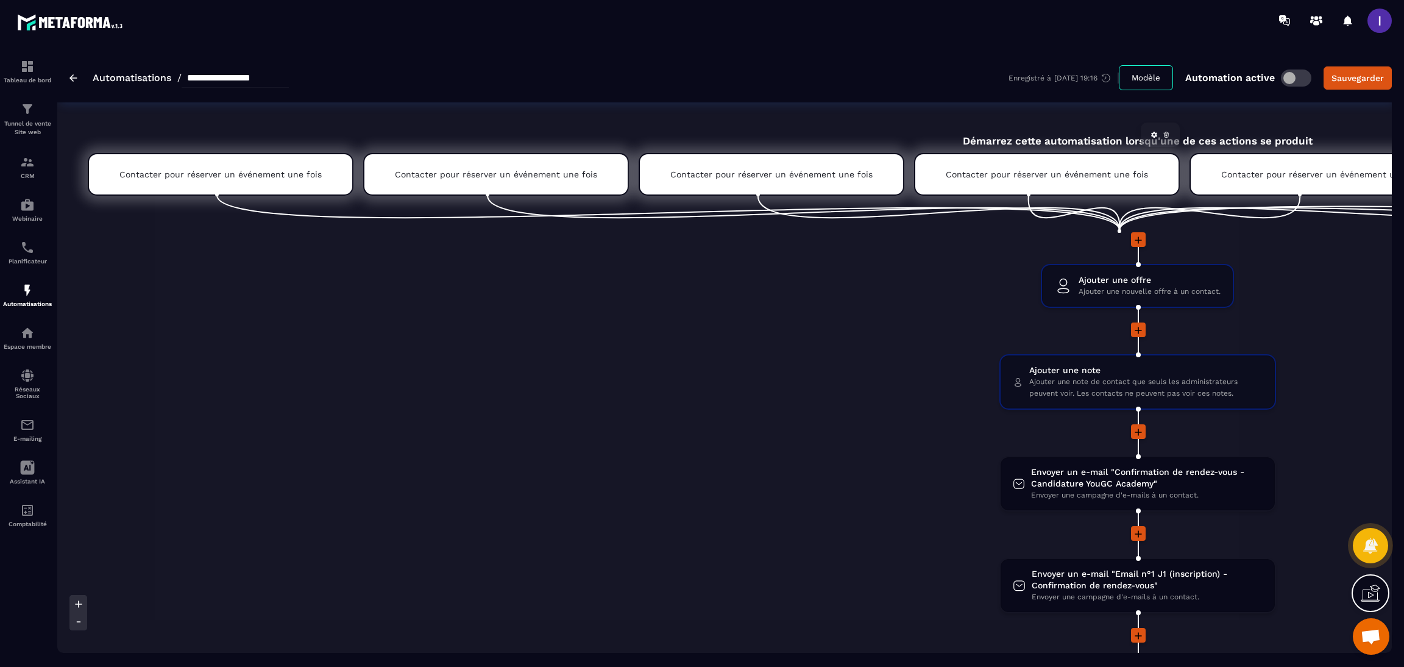
click at [1040, 168] on div "Contacter pour réserver un événement une fois" at bounding box center [1047, 174] width 266 height 43
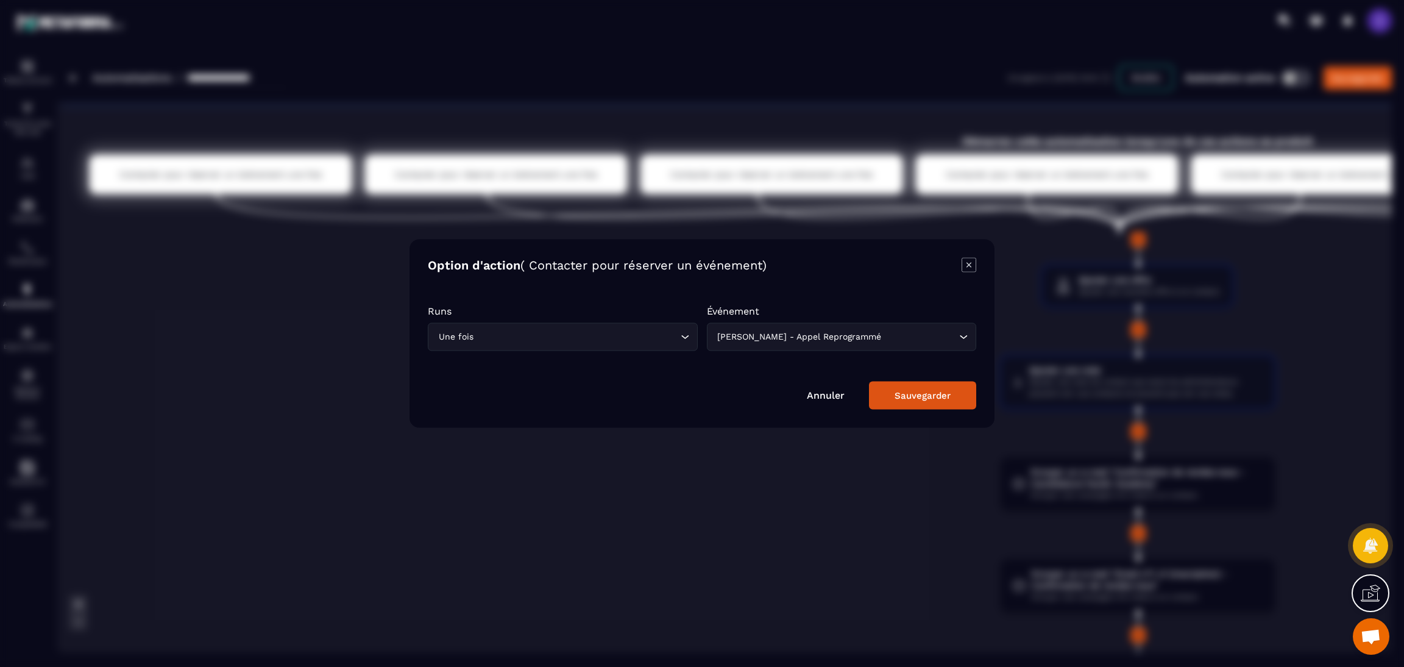
click at [1040, 179] on div "Modal window" at bounding box center [702, 333] width 1404 height 667
click at [1040, 133] on div "Modal window" at bounding box center [702, 333] width 1404 height 667
click at [1040, 187] on div "Modal window" at bounding box center [702, 333] width 1404 height 667
click at [847, 395] on div "Annuler Sauvegarder" at bounding box center [702, 395] width 548 height 28
click at [826, 387] on div "Annuler Sauvegarder" at bounding box center [702, 395] width 548 height 28
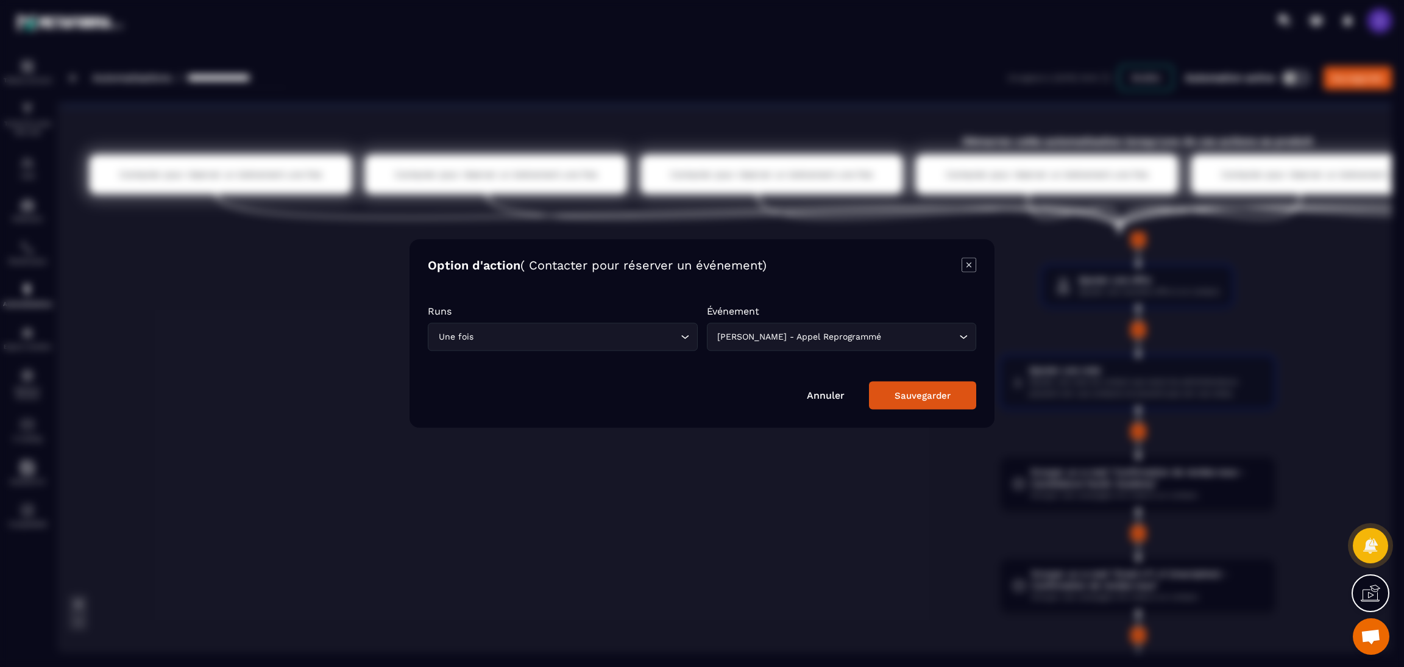
click at [820, 399] on link "Annuler" at bounding box center [826, 395] width 38 height 12
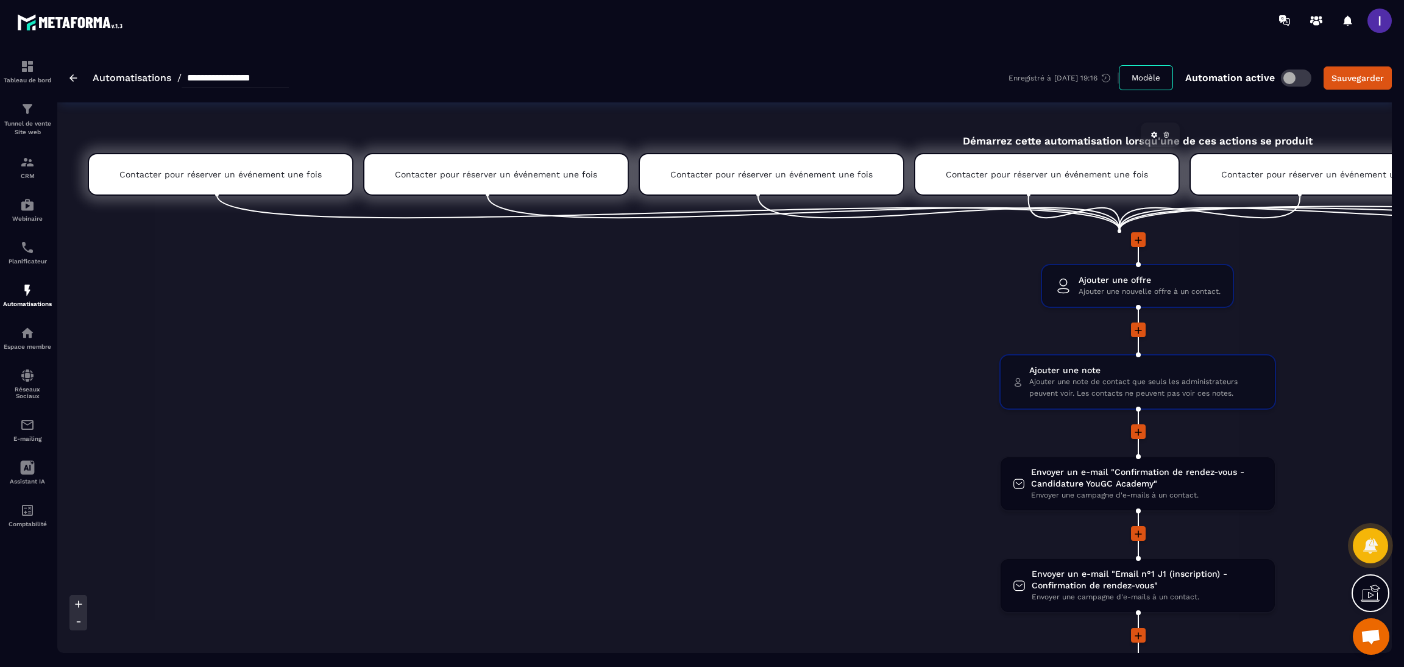
click at [1040, 137] on icon at bounding box center [1167, 135] width 4 height 3
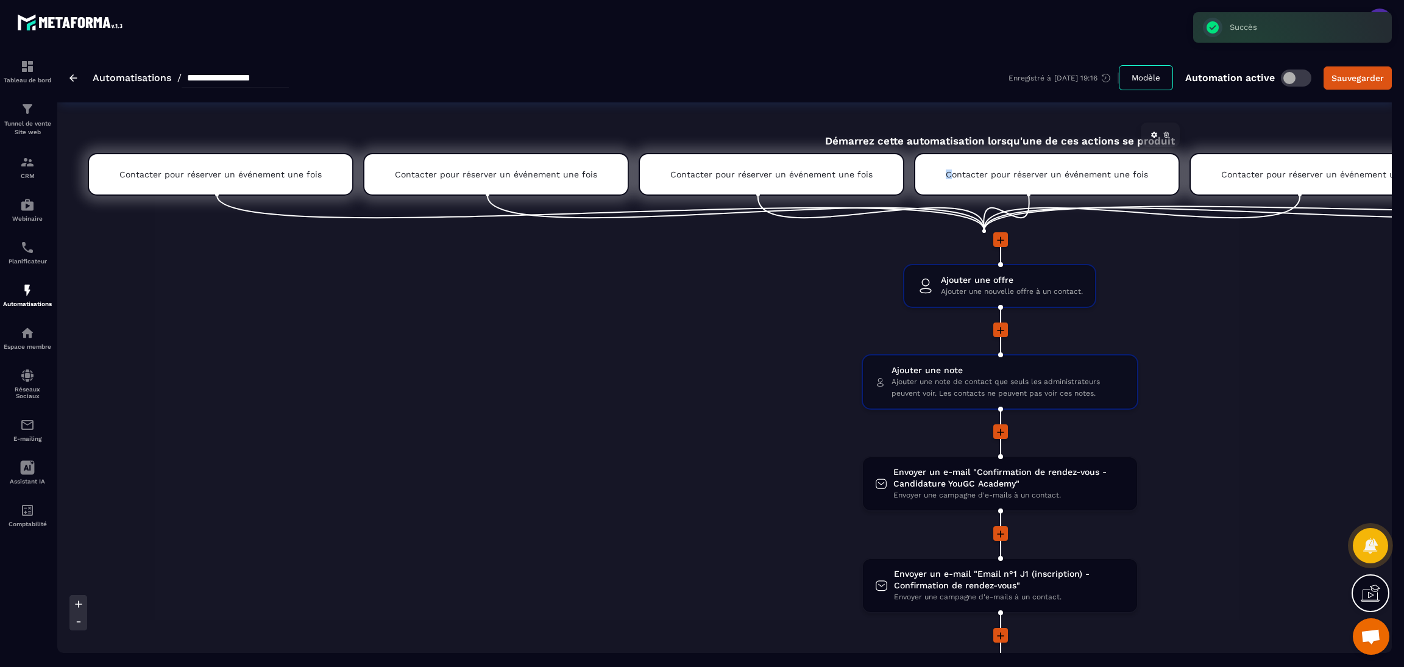
click at [930, 177] on div "Contacter pour réserver un événement une fois" at bounding box center [1047, 174] width 266 height 43
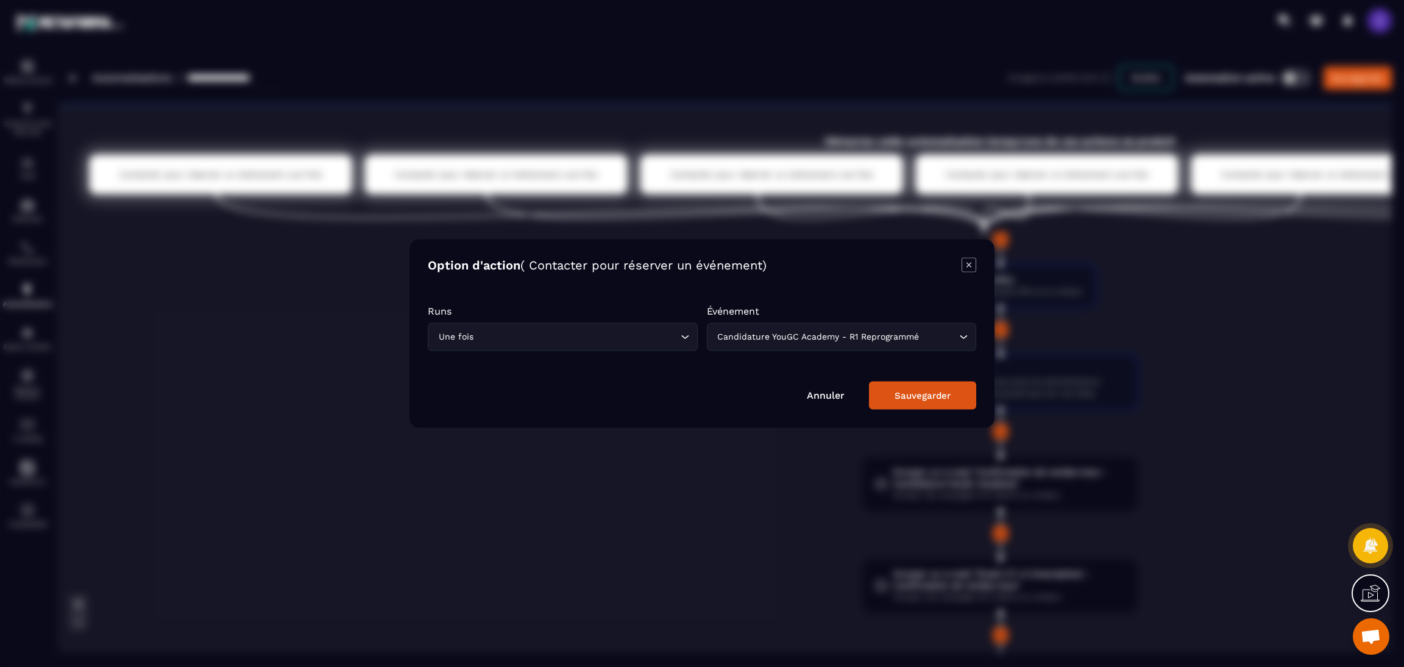
drag, startPoint x: 1235, startPoint y: 345, endPoint x: 1253, endPoint y: 297, distance: 51.5
click at [1040, 341] on div "Modal window" at bounding box center [702, 333] width 1404 height 667
click at [1040, 184] on div "Modal window" at bounding box center [702, 333] width 1404 height 667
click at [970, 265] on icon "Modal window" at bounding box center [969, 265] width 15 height 15
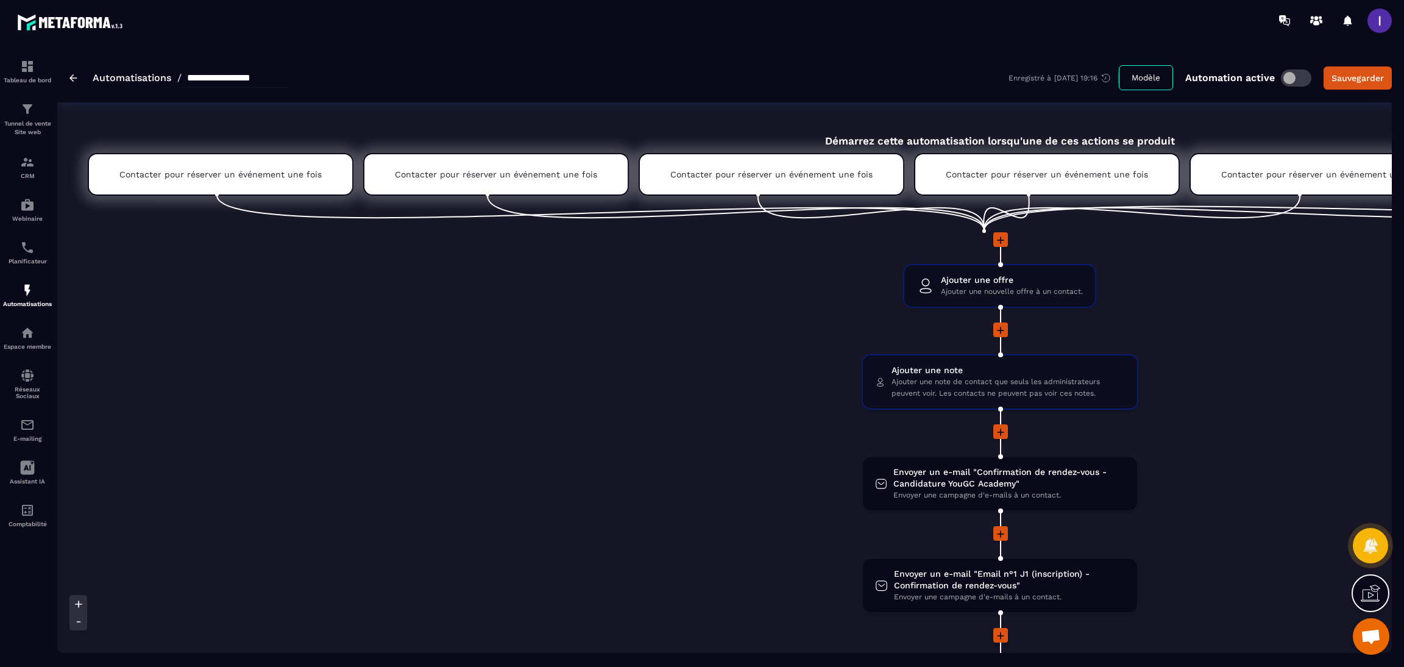
click at [1040, 177] on p "Contacter pour réserver un événement une fois" at bounding box center [1322, 174] width 202 height 10
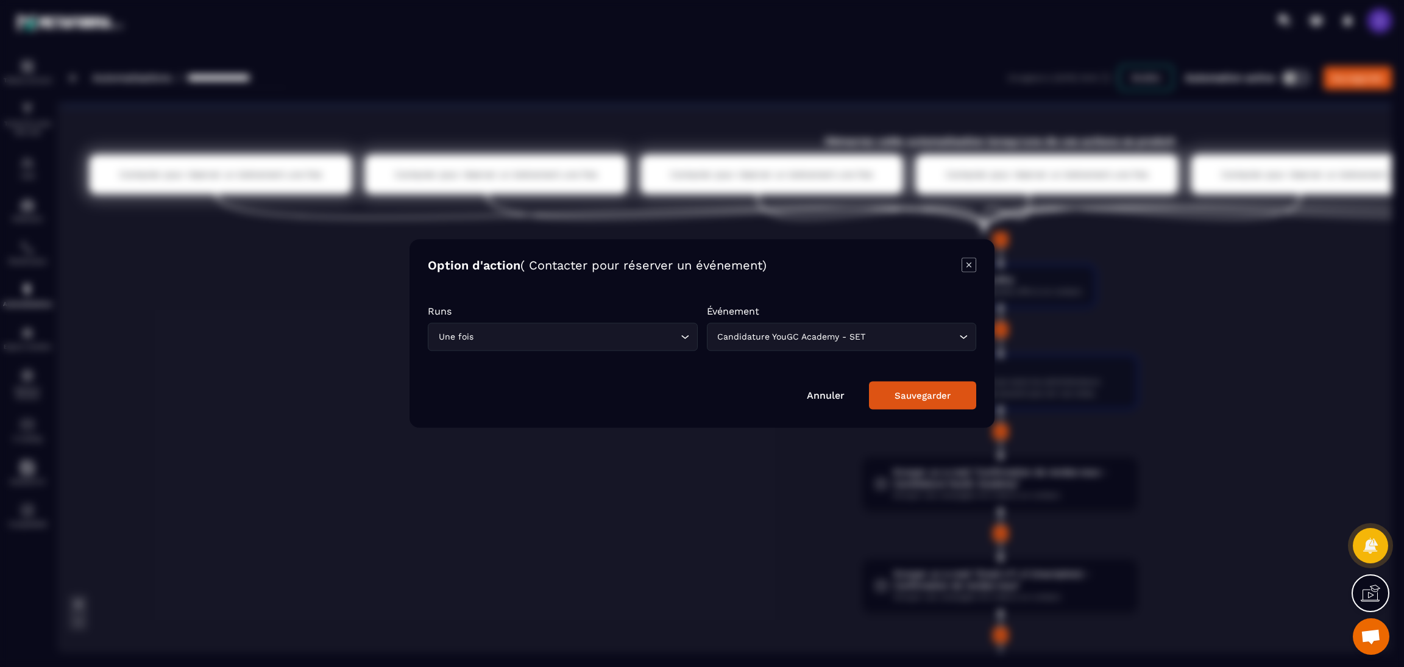
click at [1040, 289] on div "Modal window" at bounding box center [702, 333] width 1404 height 667
click at [970, 261] on icon "Modal window" at bounding box center [969, 265] width 15 height 15
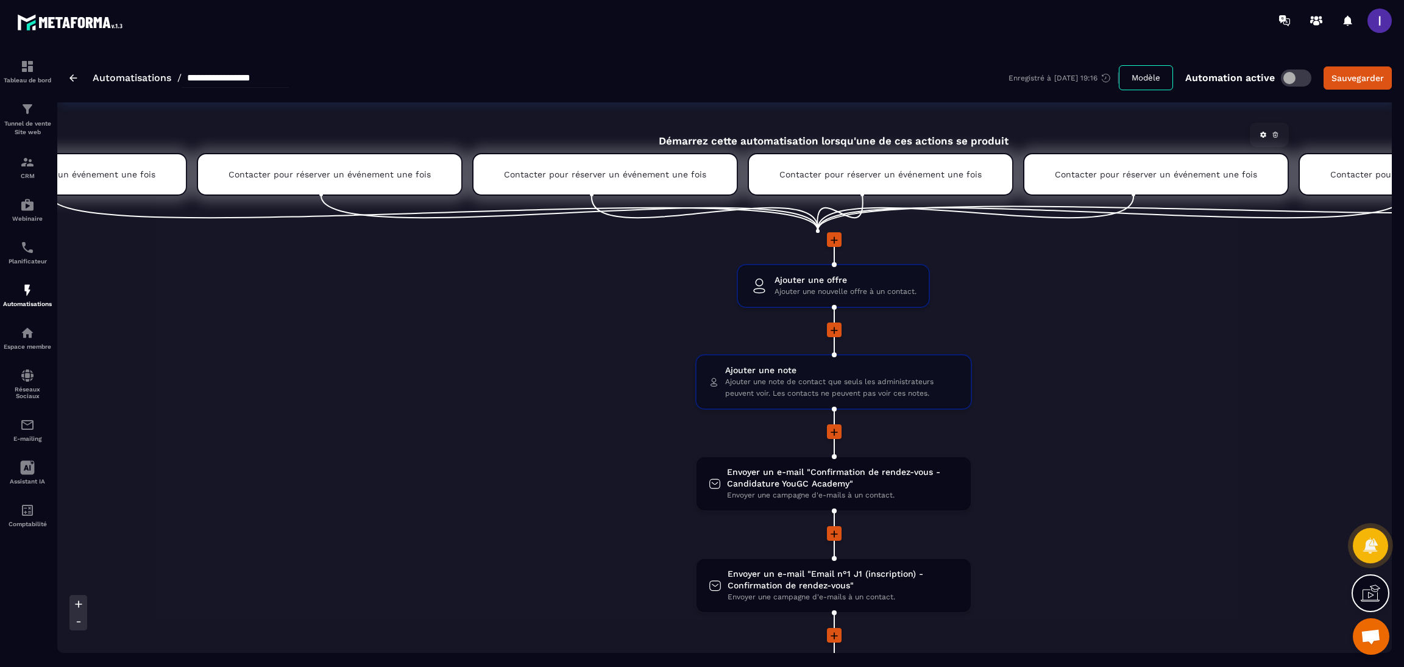
scroll to position [0, 183]
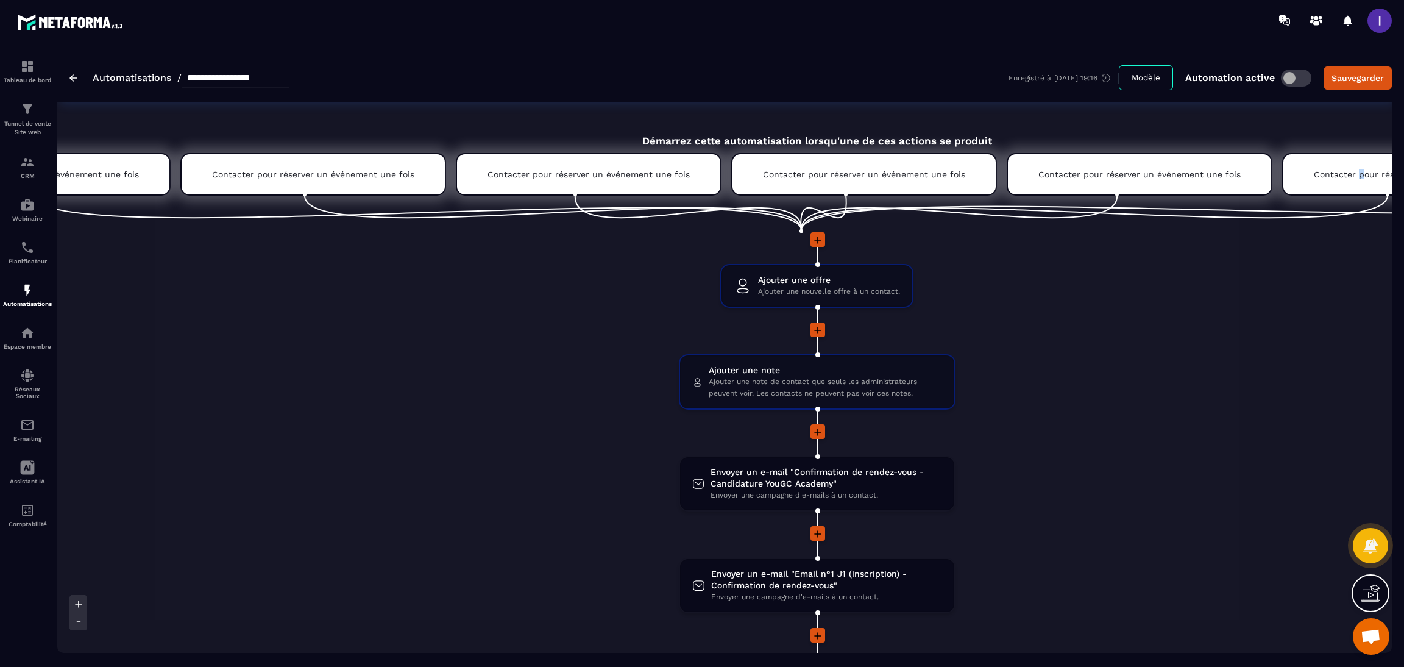
drag, startPoint x: 1336, startPoint y: 169, endPoint x: 1339, endPoint y: 164, distance: 6.3
click at [1040, 164] on div "Contacter pour réserver un événement une fois" at bounding box center [1415, 174] width 266 height 43
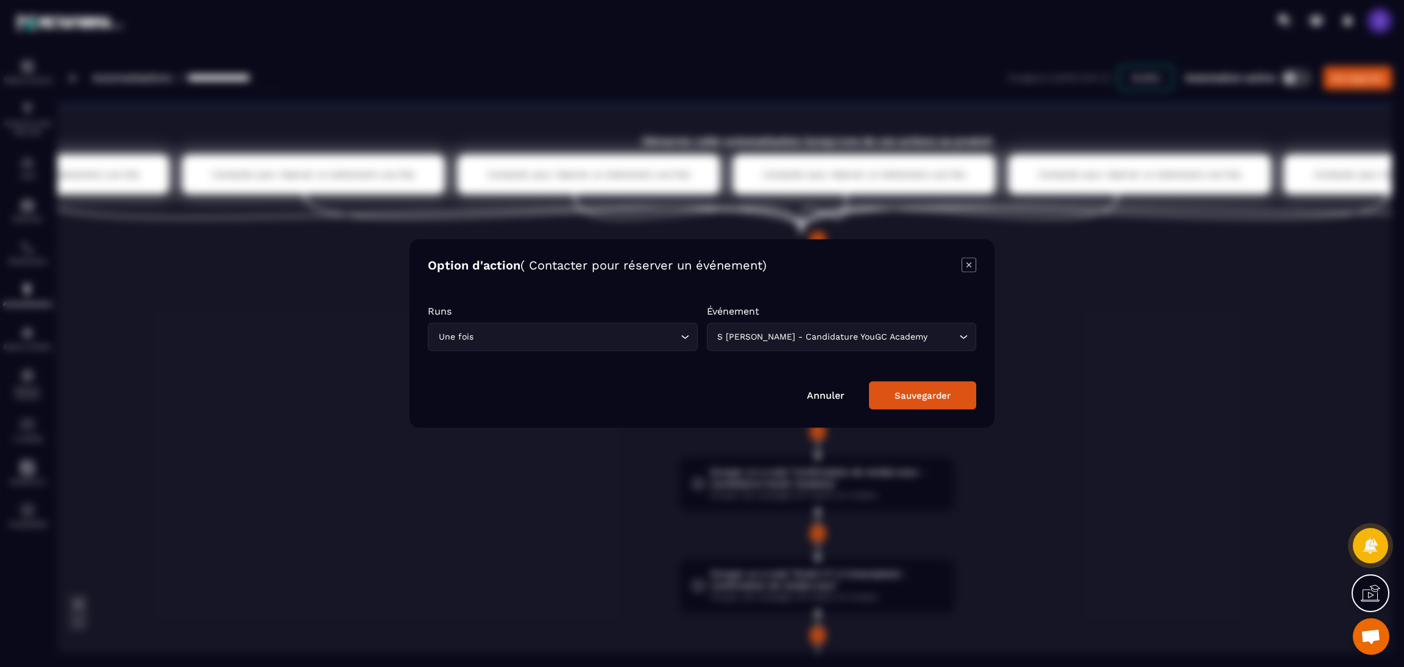
click at [1040, 286] on div "Modal window" at bounding box center [702, 333] width 1404 height 667
drag, startPoint x: 975, startPoint y: 266, endPoint x: 1025, endPoint y: 260, distance: 50.4
click at [975, 264] on icon "Modal window" at bounding box center [969, 265] width 15 height 15
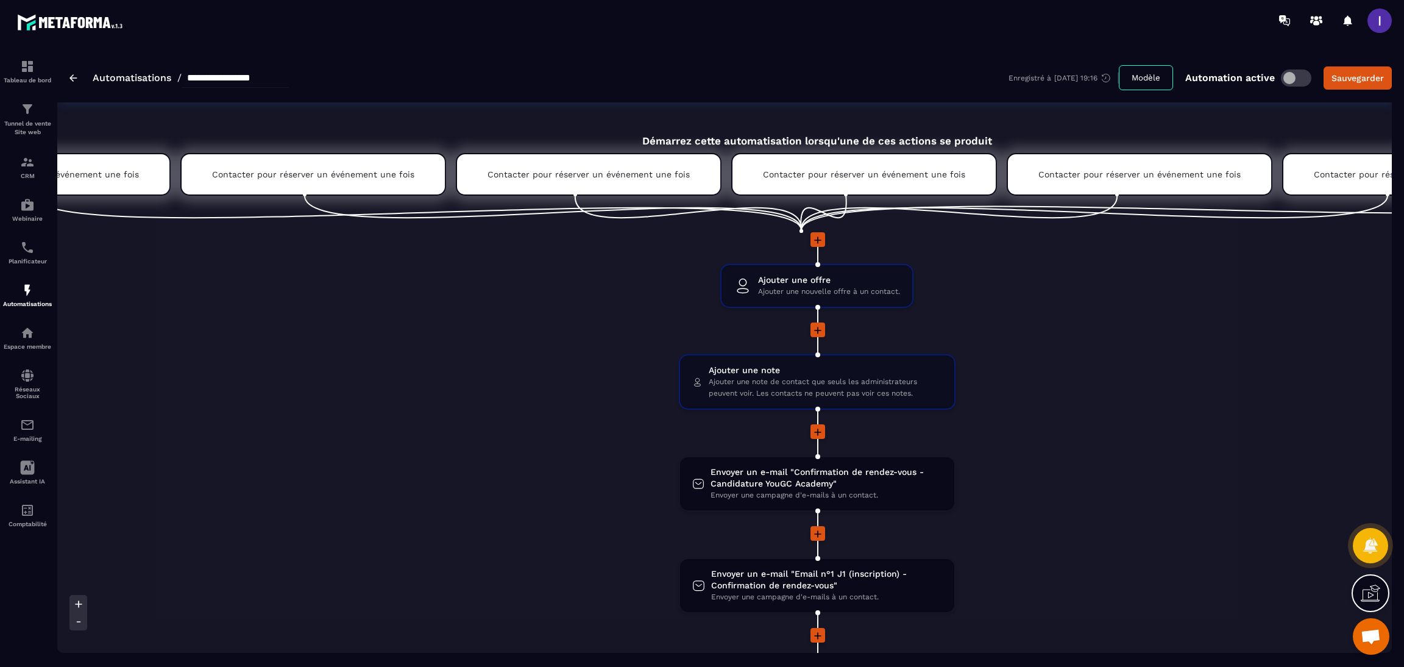
click at [1040, 179] on div "Contacter pour réserver un événement une fois" at bounding box center [1415, 174] width 266 height 43
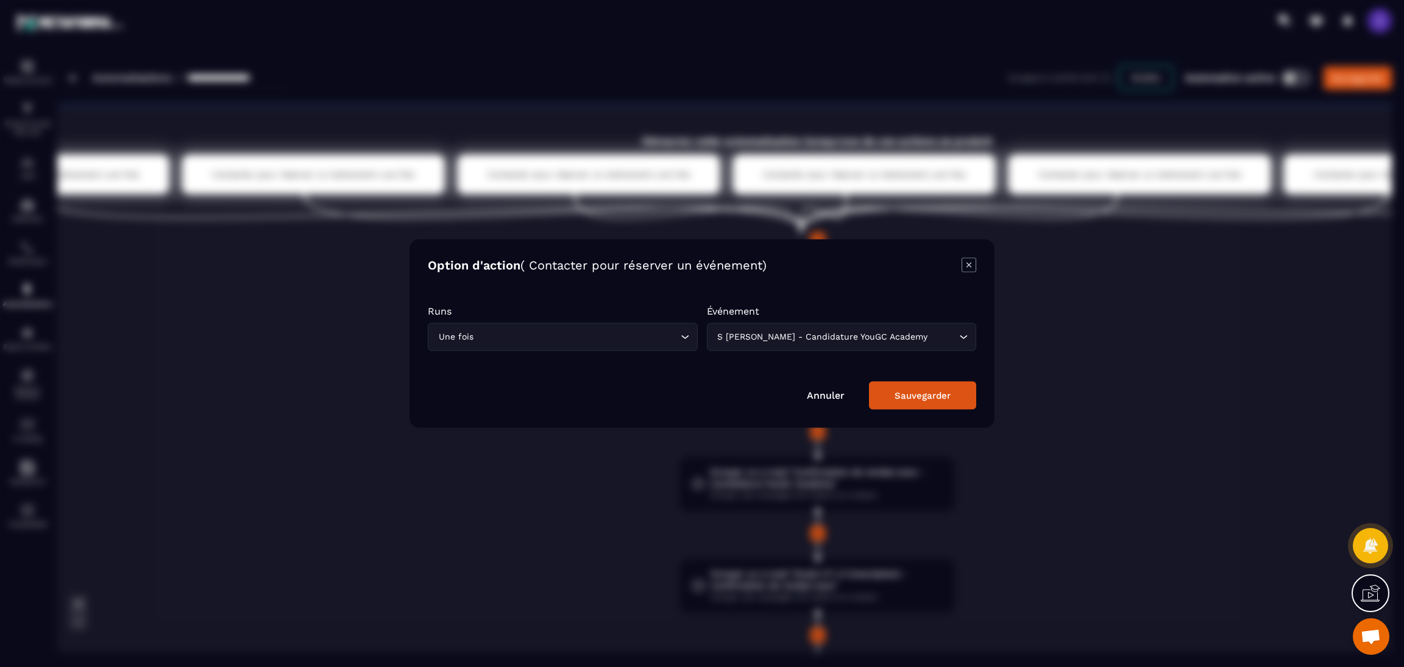
click at [1040, 179] on div "Modal window" at bounding box center [702, 333] width 1404 height 667
drag, startPoint x: 1246, startPoint y: 287, endPoint x: 1188, endPoint y: 275, distance: 59.2
click at [1040, 286] on div "Modal window" at bounding box center [702, 333] width 1404 height 667
click at [971, 266] on icon "Modal window" at bounding box center [969, 265] width 15 height 15
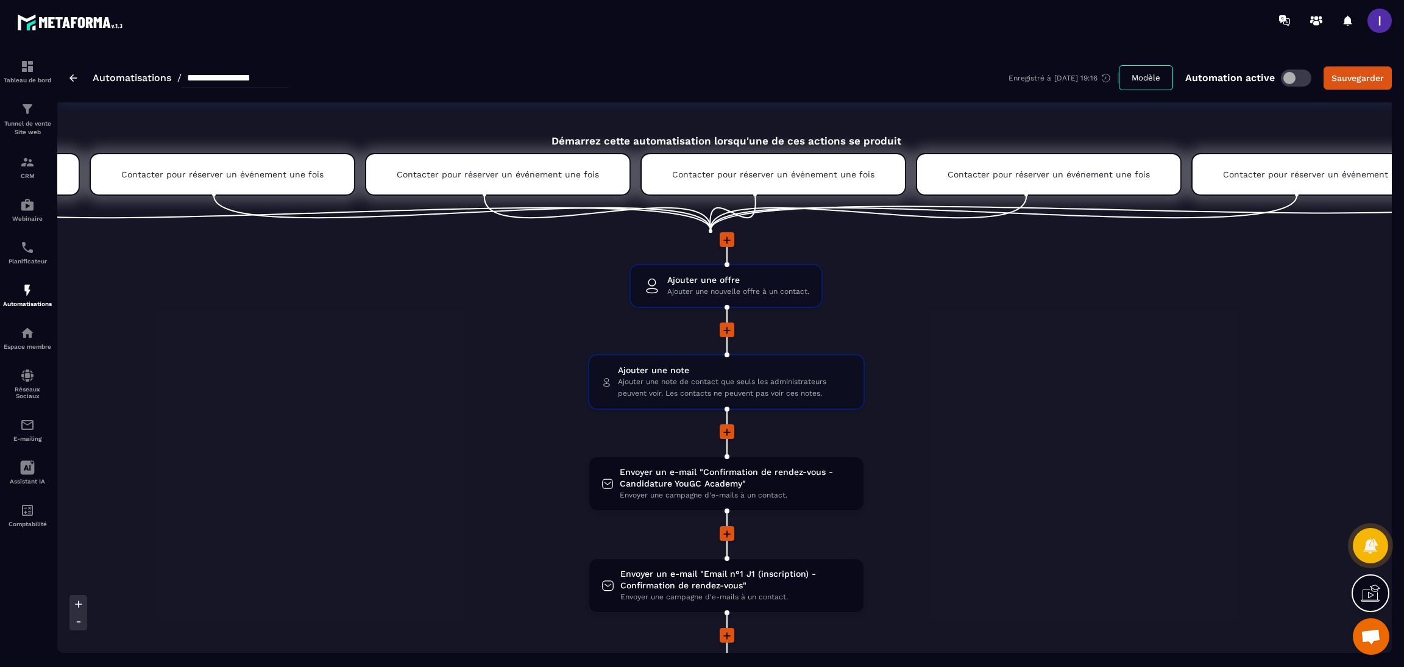
scroll to position [0, 366]
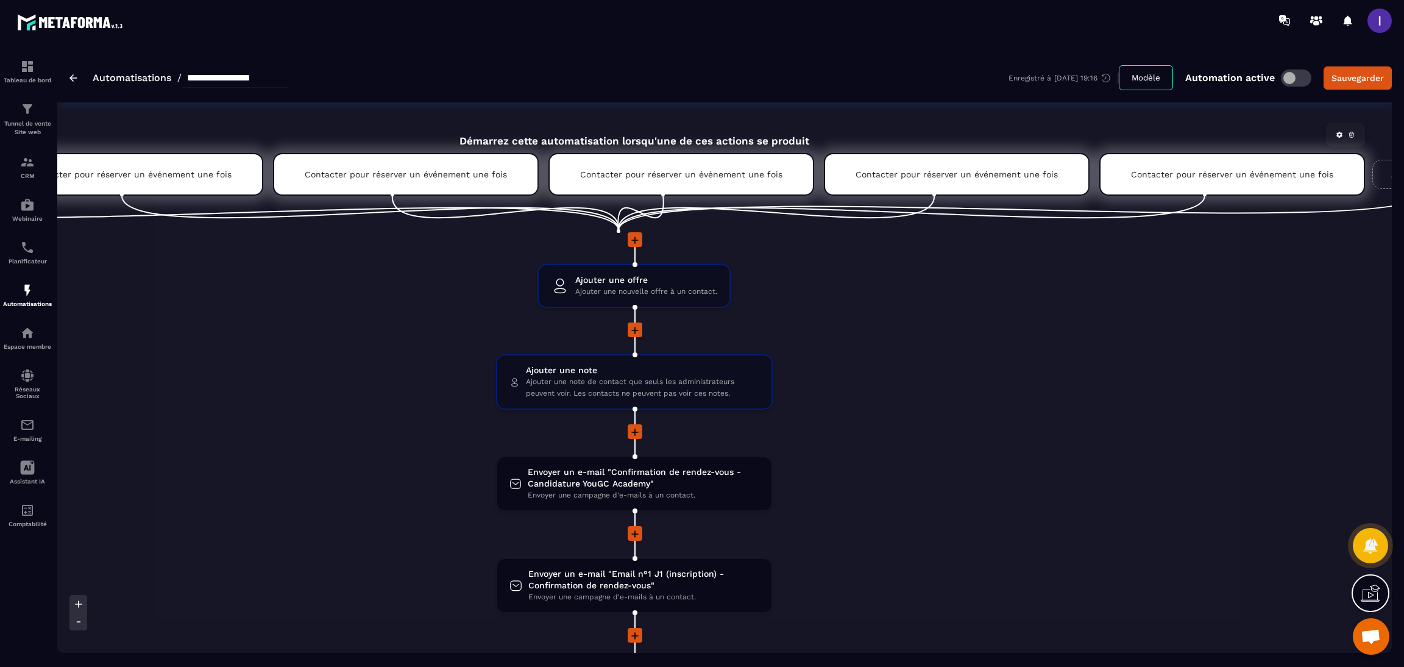
click at [1040, 138] on icon at bounding box center [1351, 134] width 7 height 7
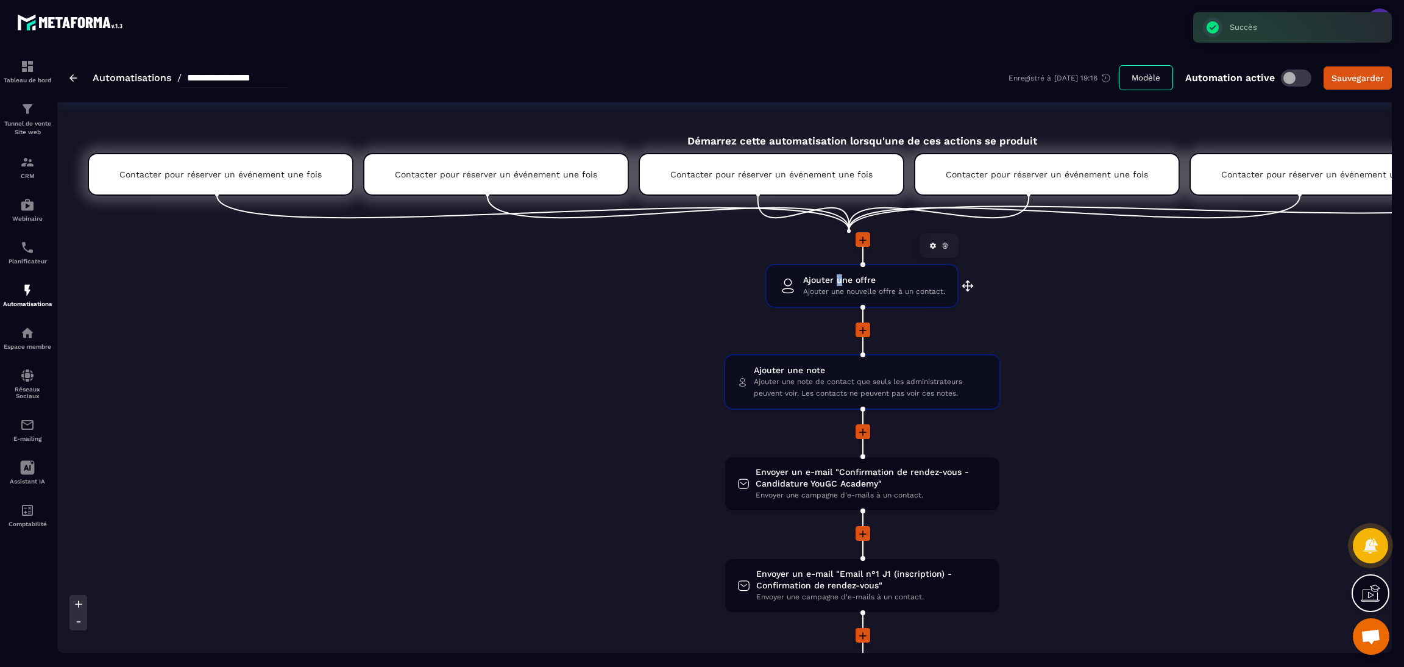
click at [828, 274] on span "Ajouter une offre" at bounding box center [874, 280] width 142 height 12
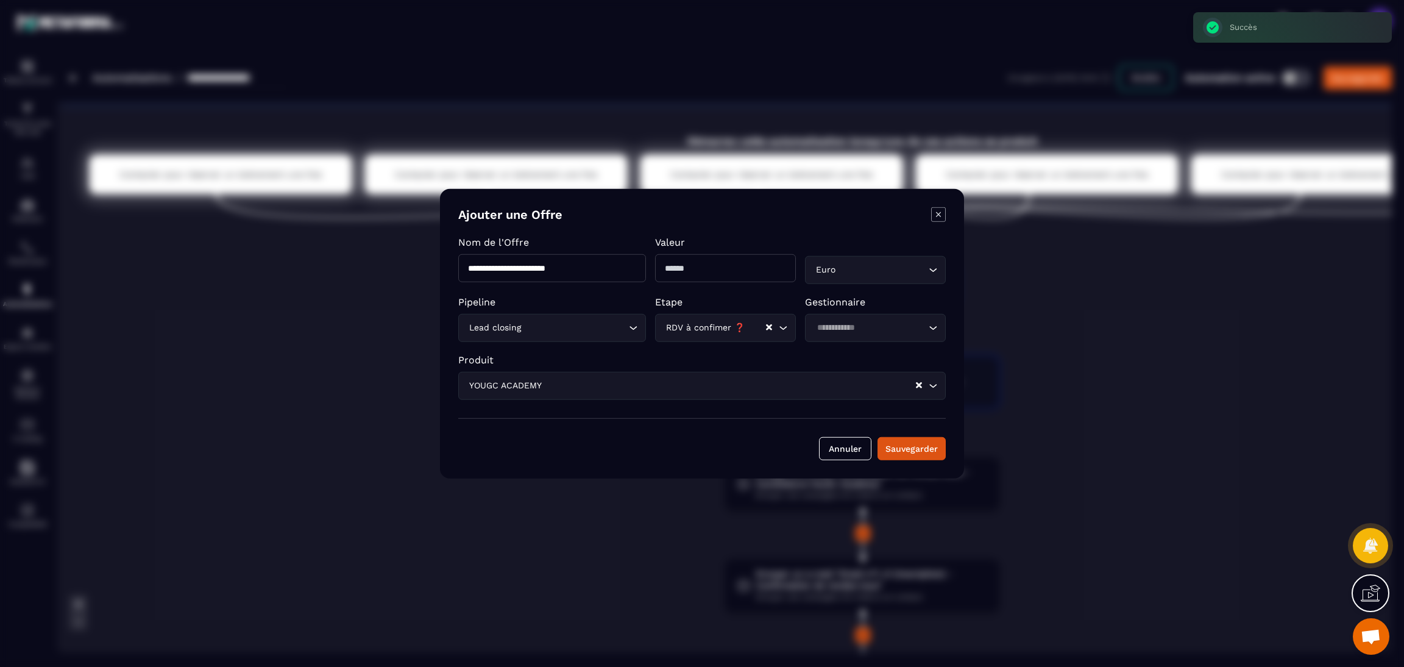
click at [428, 351] on div "Modal window" at bounding box center [702, 333] width 1404 height 667
click at [853, 448] on button "Annuler" at bounding box center [845, 447] width 52 height 23
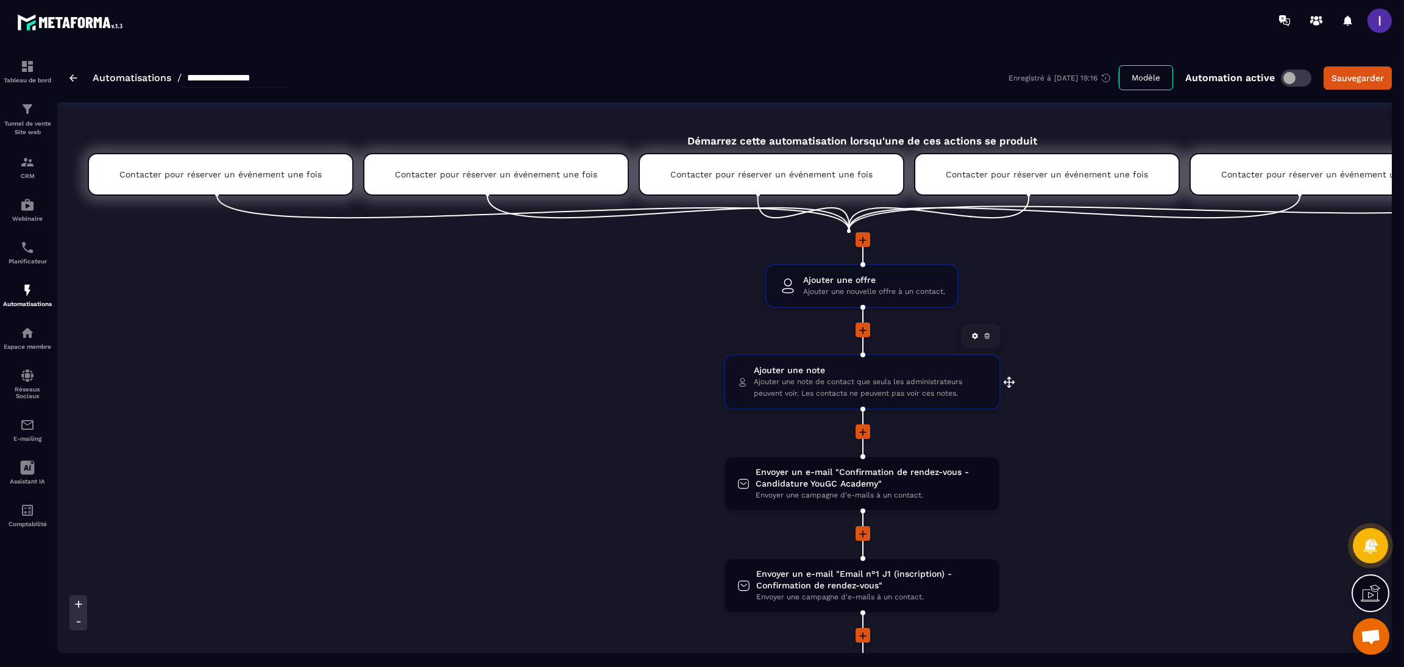
scroll to position [91, 0]
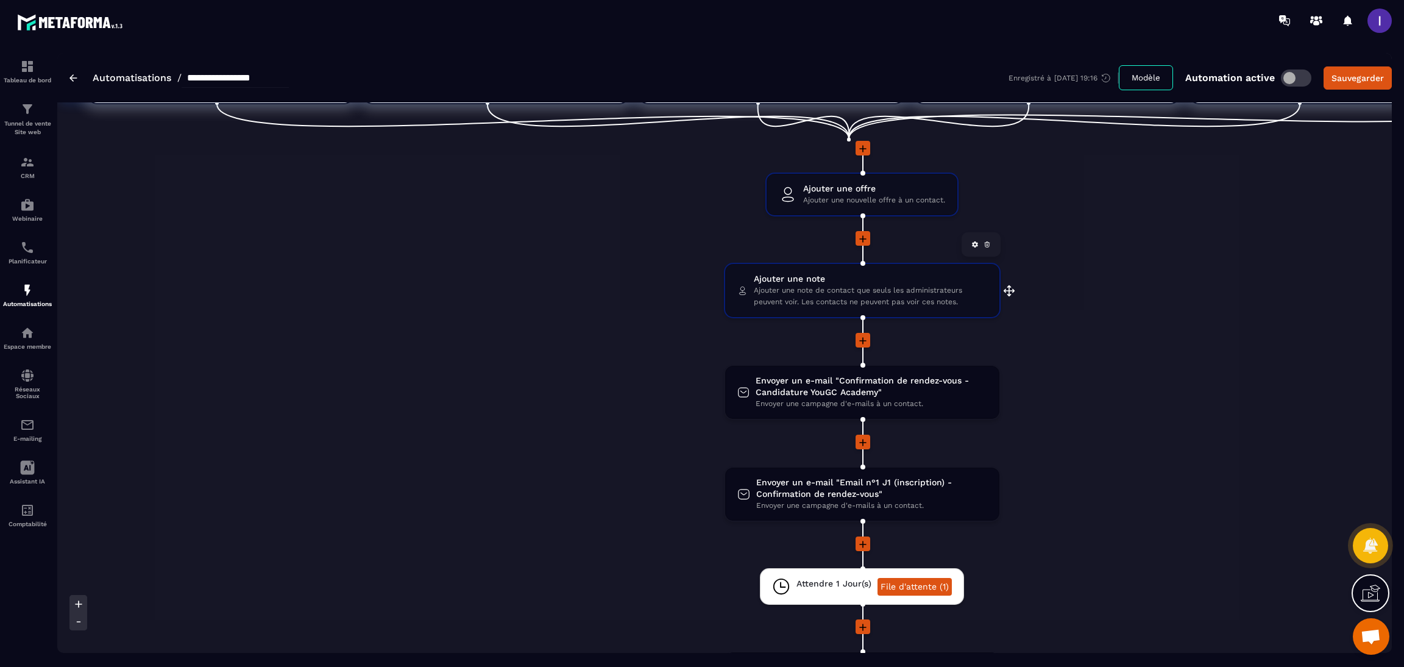
click at [880, 297] on span "Ajouter une note de contact que seuls les administrateurs peuvent voir. Les con…" at bounding box center [870, 296] width 233 height 23
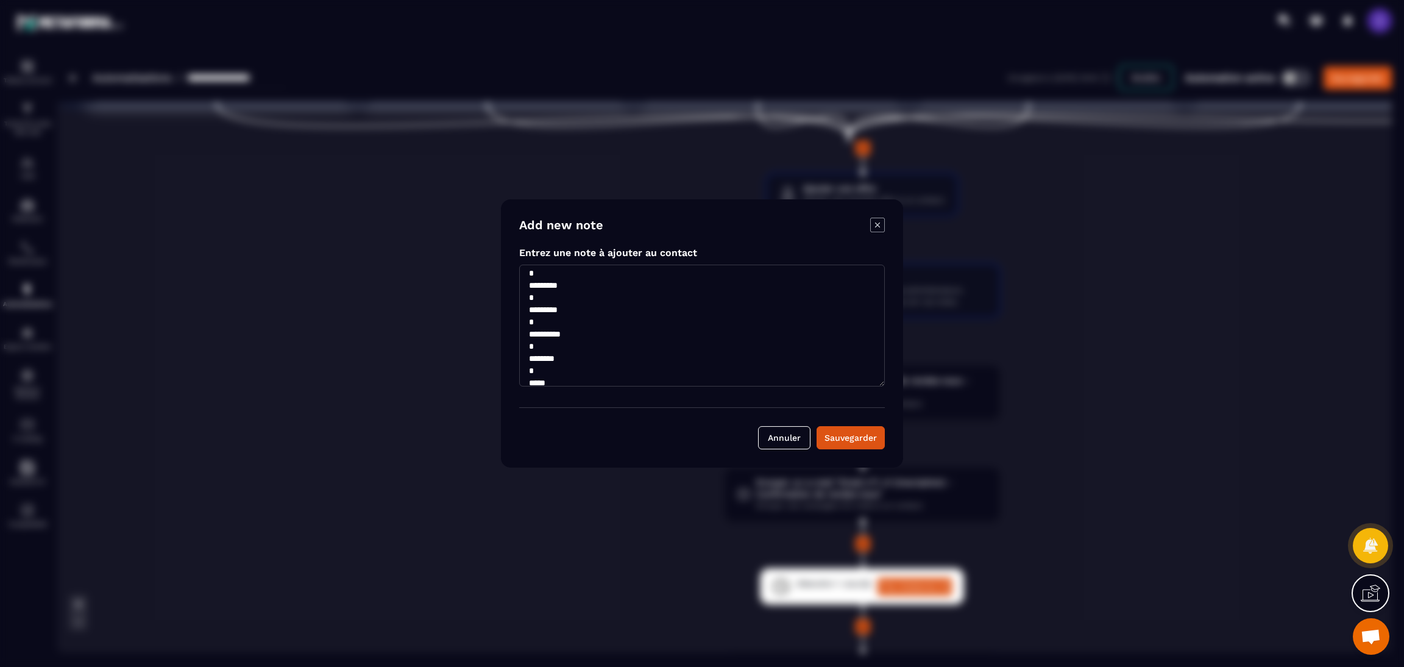
scroll to position [64, 0]
click at [773, 424] on div "Annuler Sauvegarder" at bounding box center [702, 428] width 366 height 42
click at [798, 430] on button "Annuler" at bounding box center [784, 437] width 52 height 23
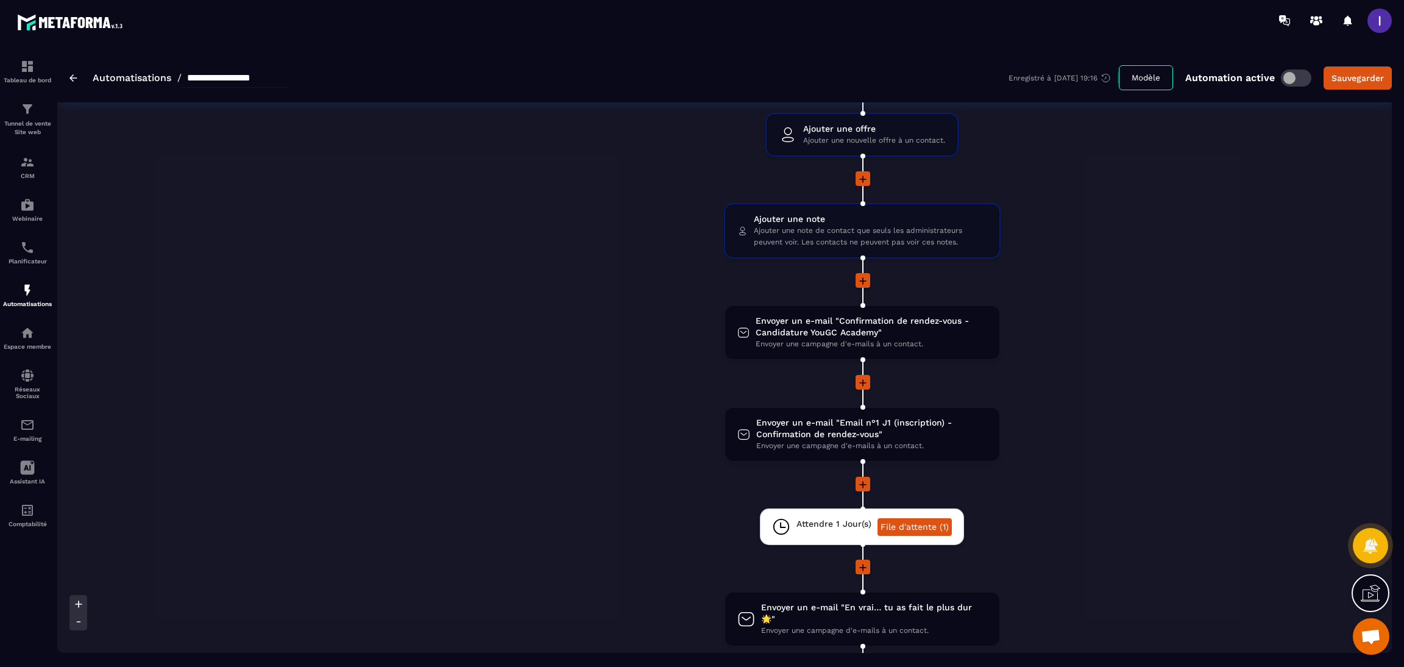
scroll to position [183, 0]
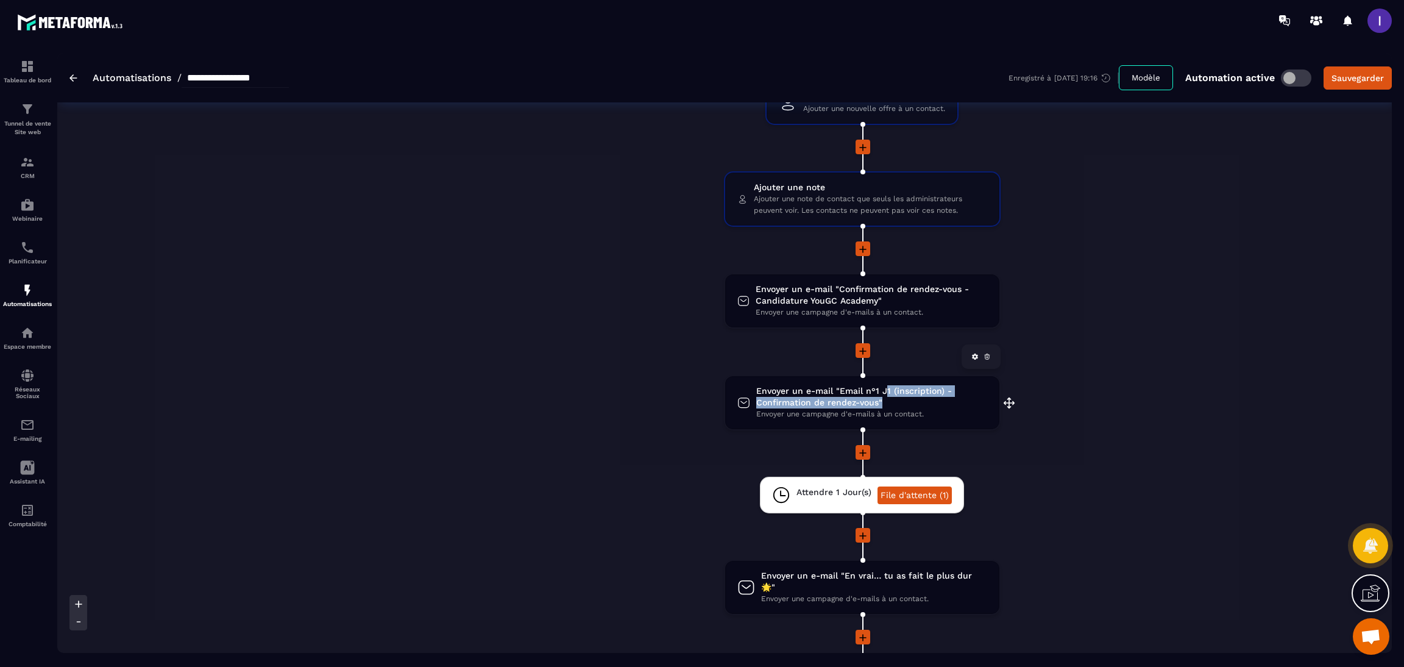
click at [871, 391] on span "Envoyer un e-mail "Email n°1 J1 (inscription) - Confirmation de rendez-vous"" at bounding box center [871, 396] width 231 height 23
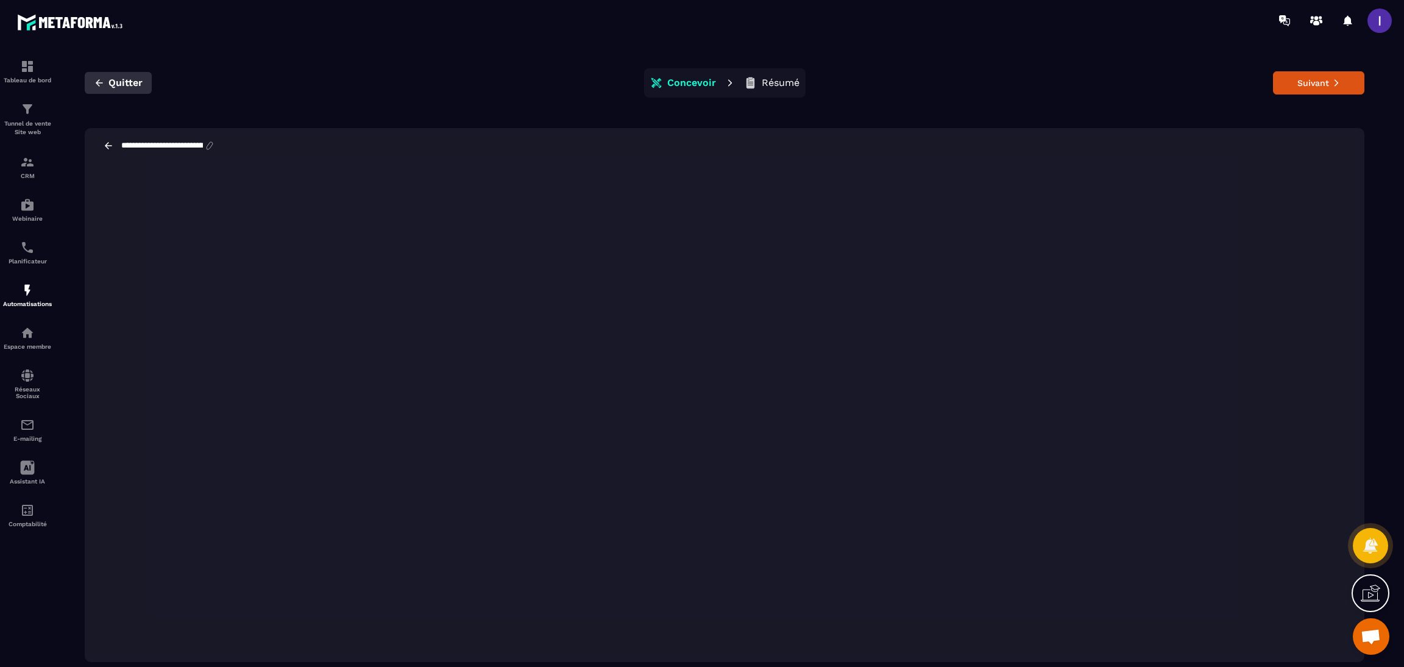
click at [119, 84] on span "Quitter" at bounding box center [125, 83] width 34 height 12
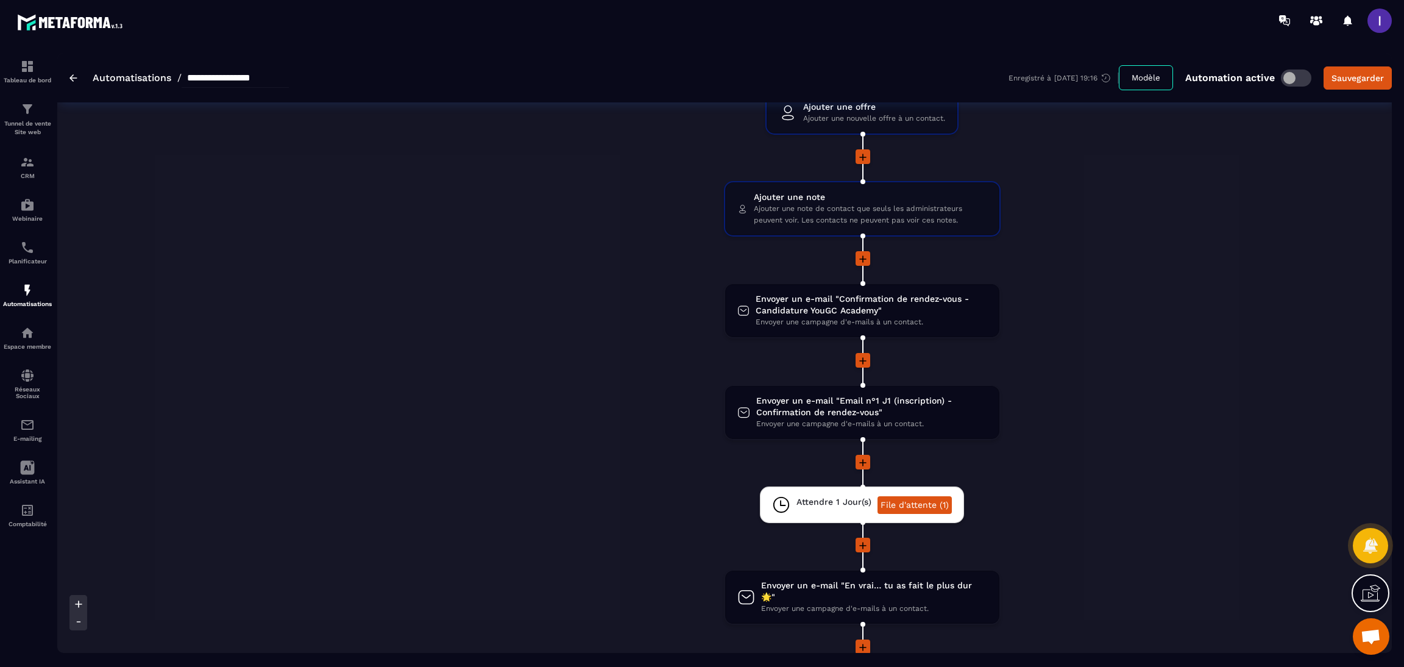
scroll to position [183, 0]
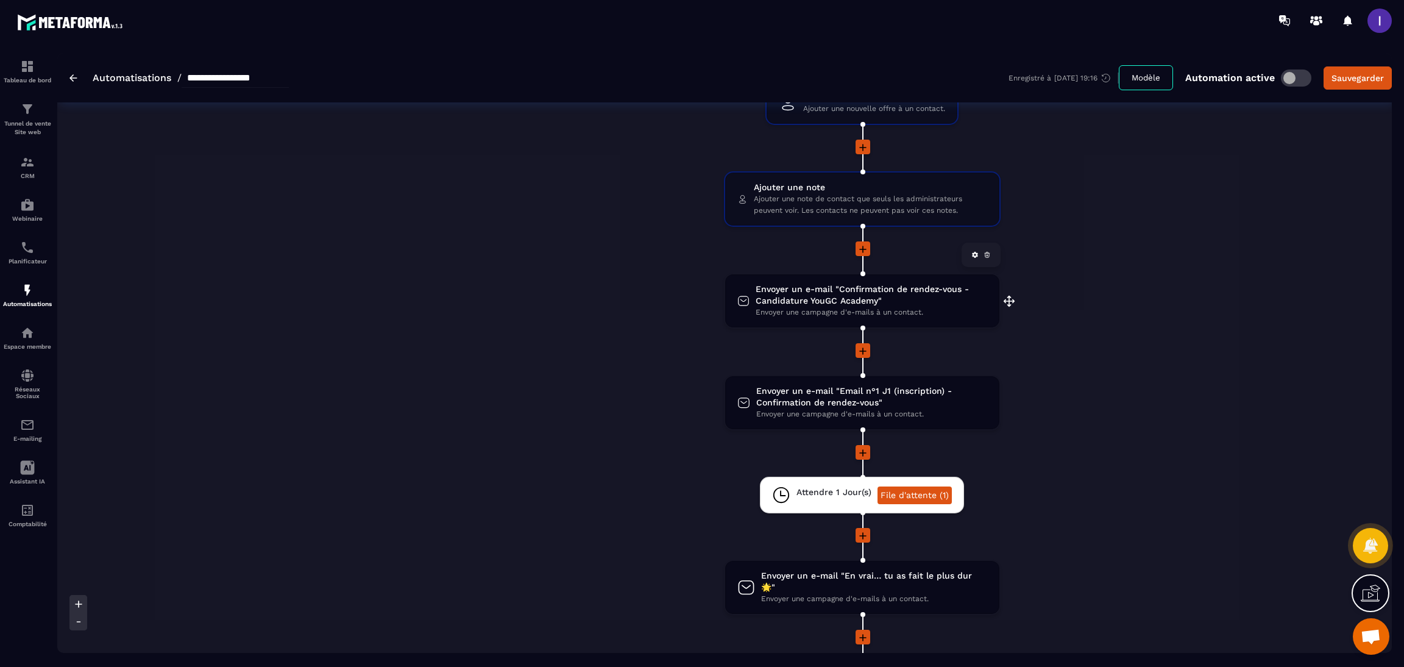
click at [844, 292] on span "Envoyer un e-mail "Confirmation de rendez-vous - Candidature YouGC Academy"" at bounding box center [872, 294] width 232 height 23
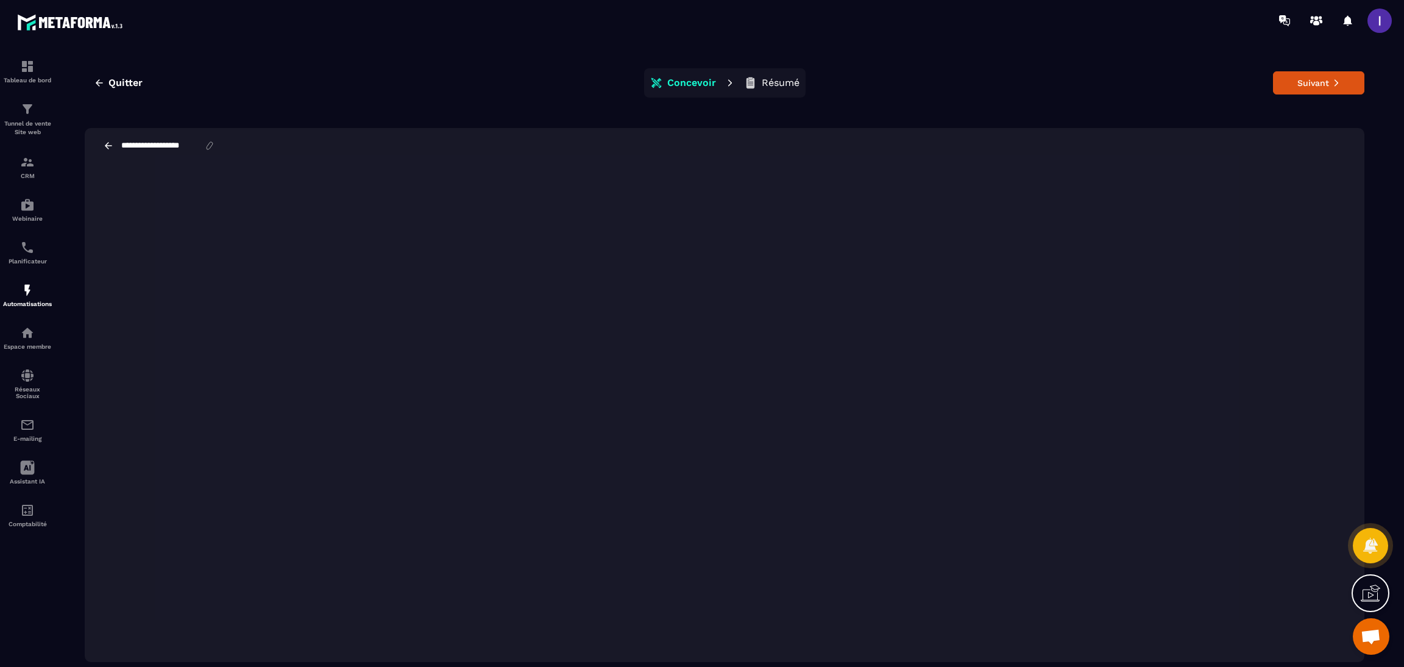
scroll to position [27, 0]
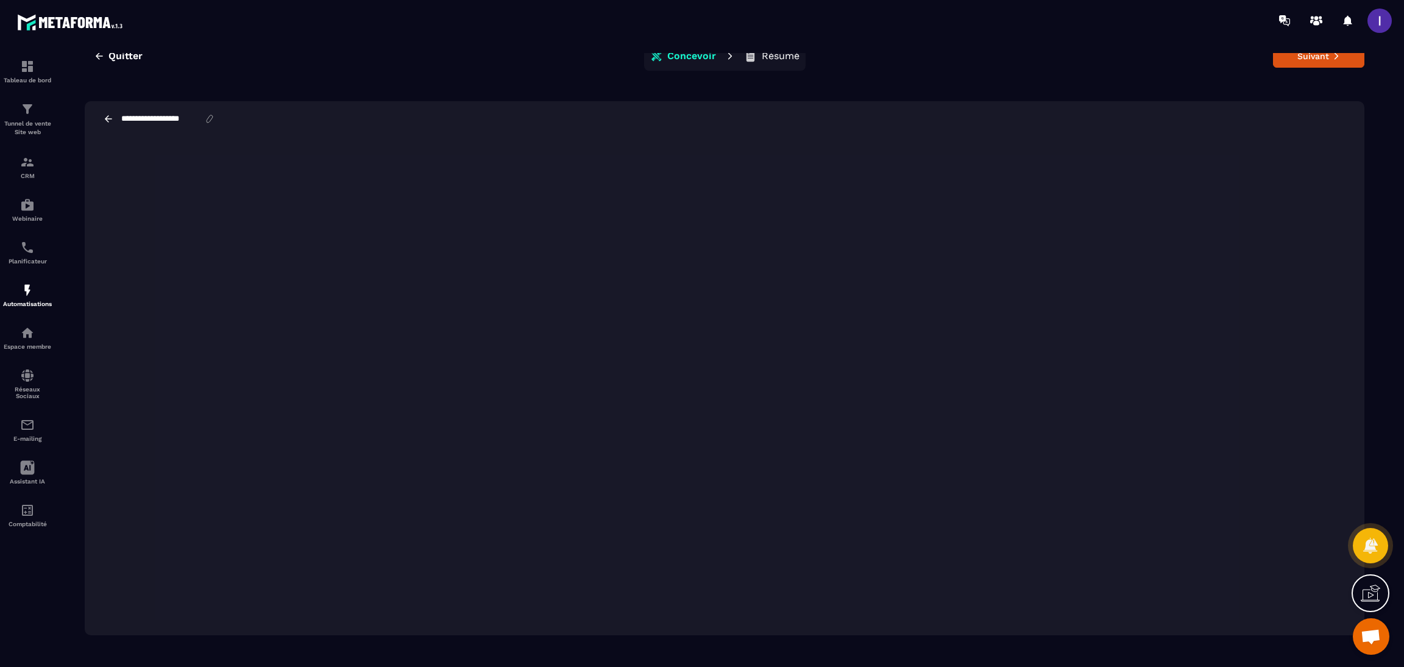
drag, startPoint x: 1120, startPoint y: 99, endPoint x: 1136, endPoint y: 113, distance: 20.8
drag, startPoint x: 1136, startPoint y: 113, endPoint x: 1335, endPoint y: 60, distance: 206.2
click at [1040, 60] on button "Suivant" at bounding box center [1318, 55] width 91 height 23
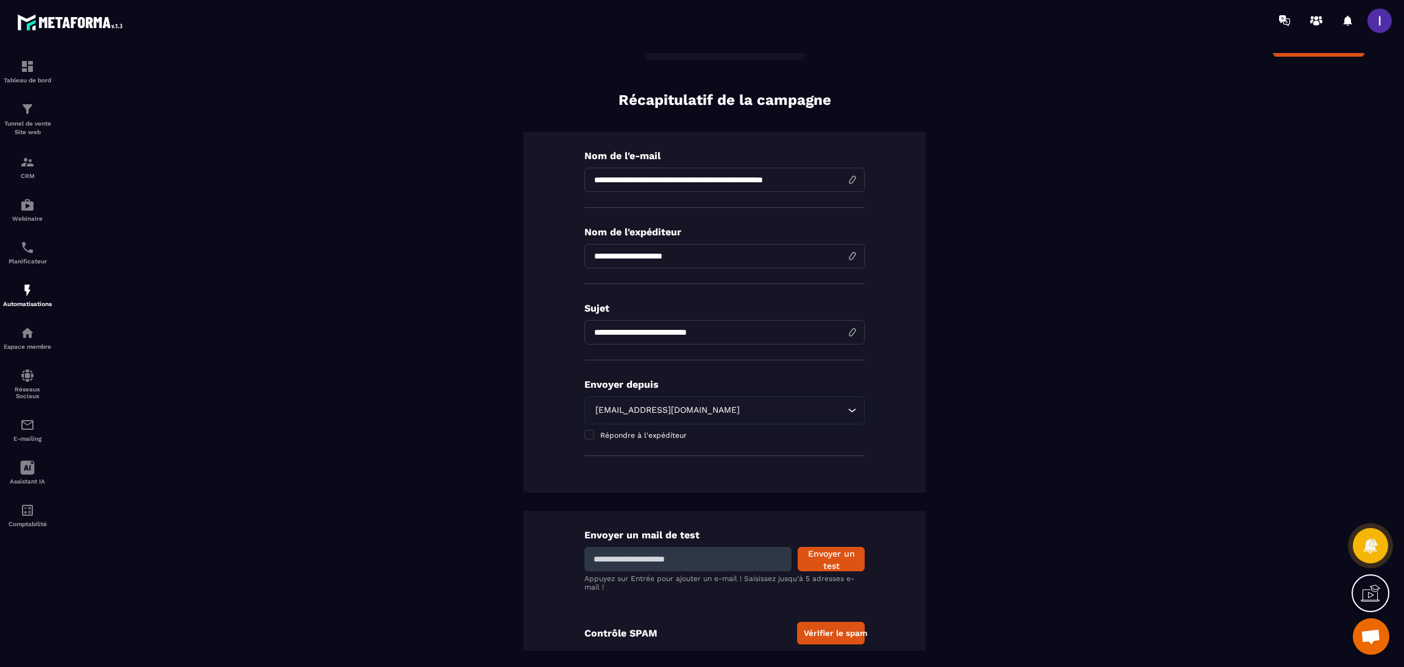
scroll to position [0, 0]
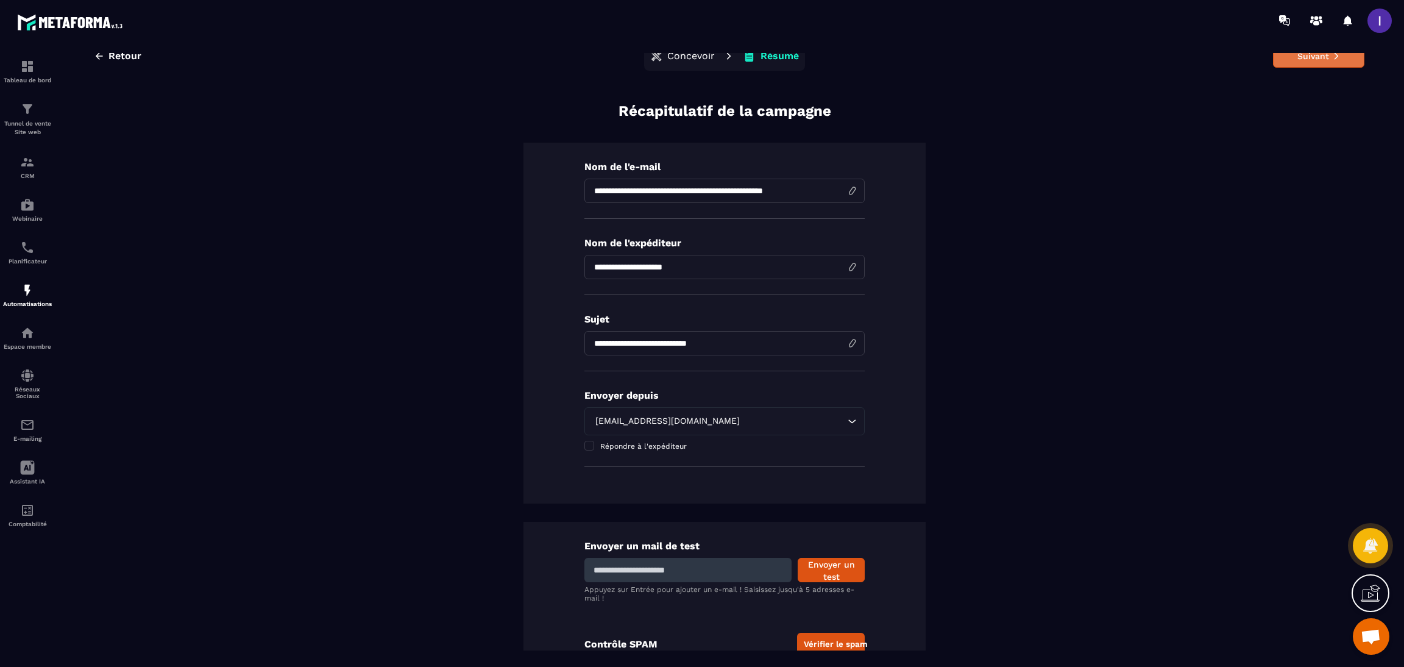
click at [1040, 54] on button "Suivant" at bounding box center [1318, 55] width 91 height 23
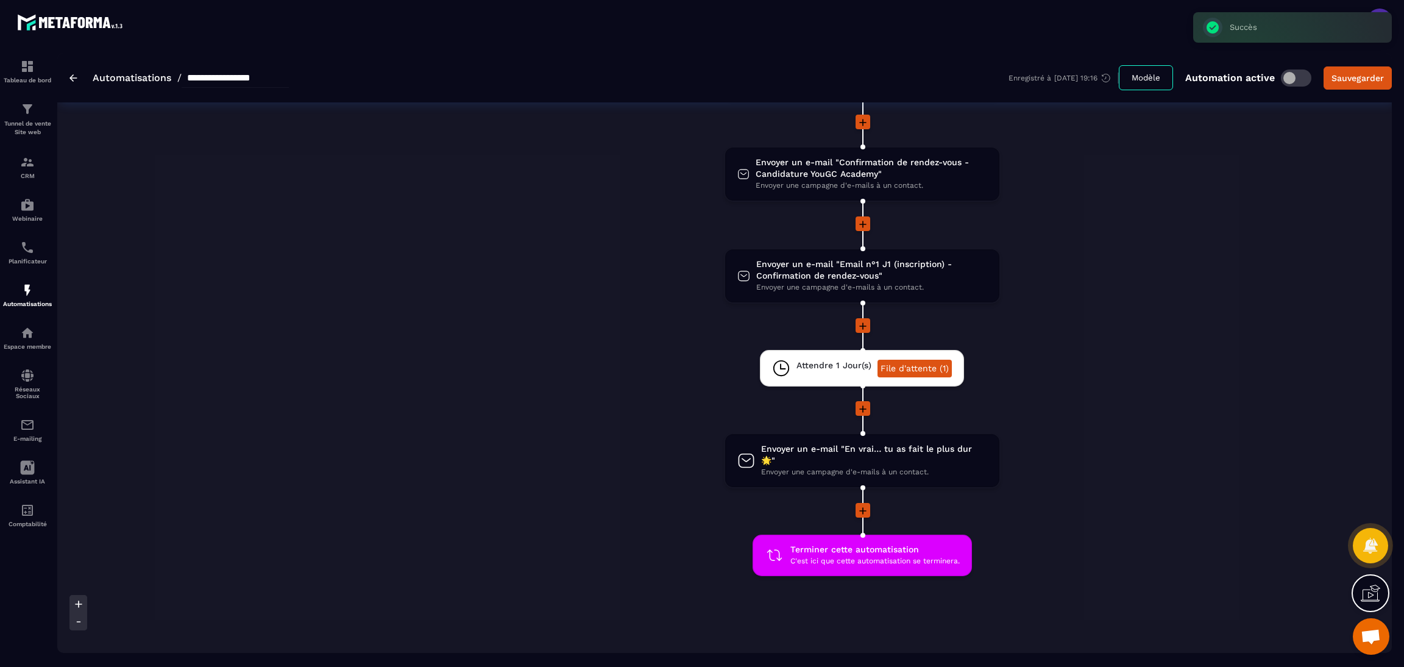
scroll to position [220, 0]
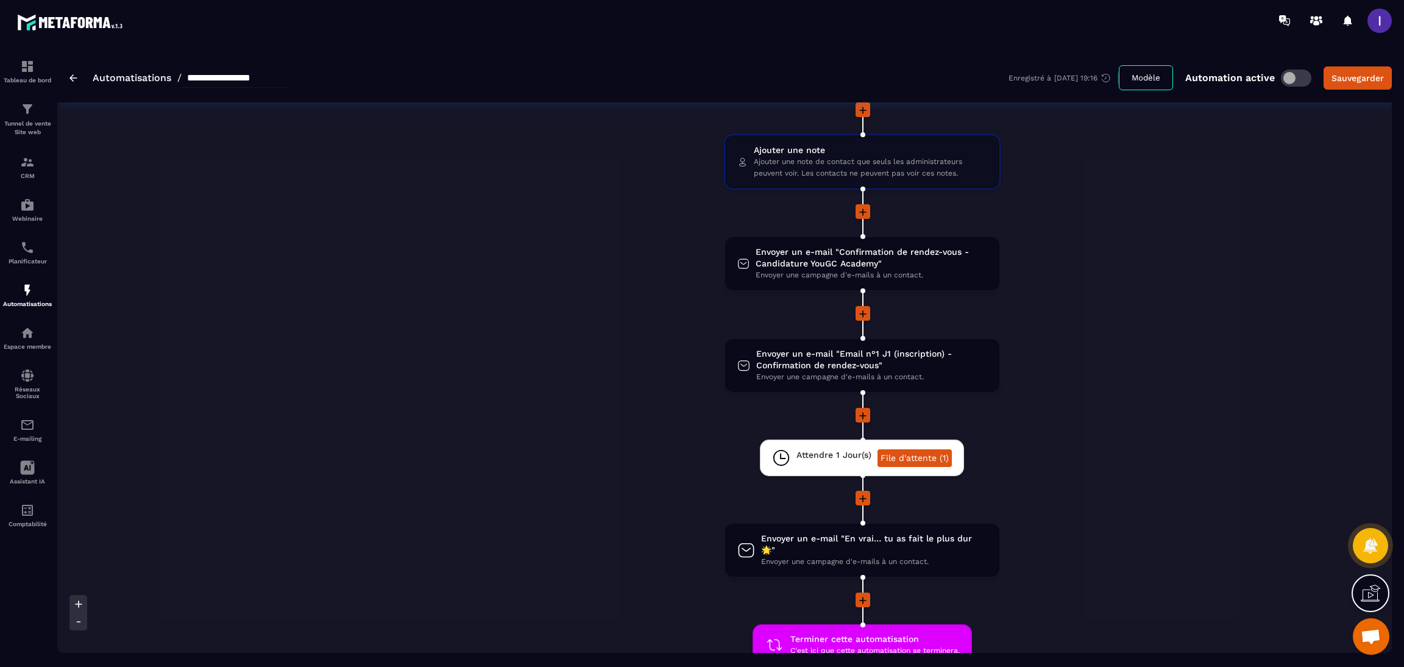
click at [74, 81] on img at bounding box center [73, 77] width 8 height 7
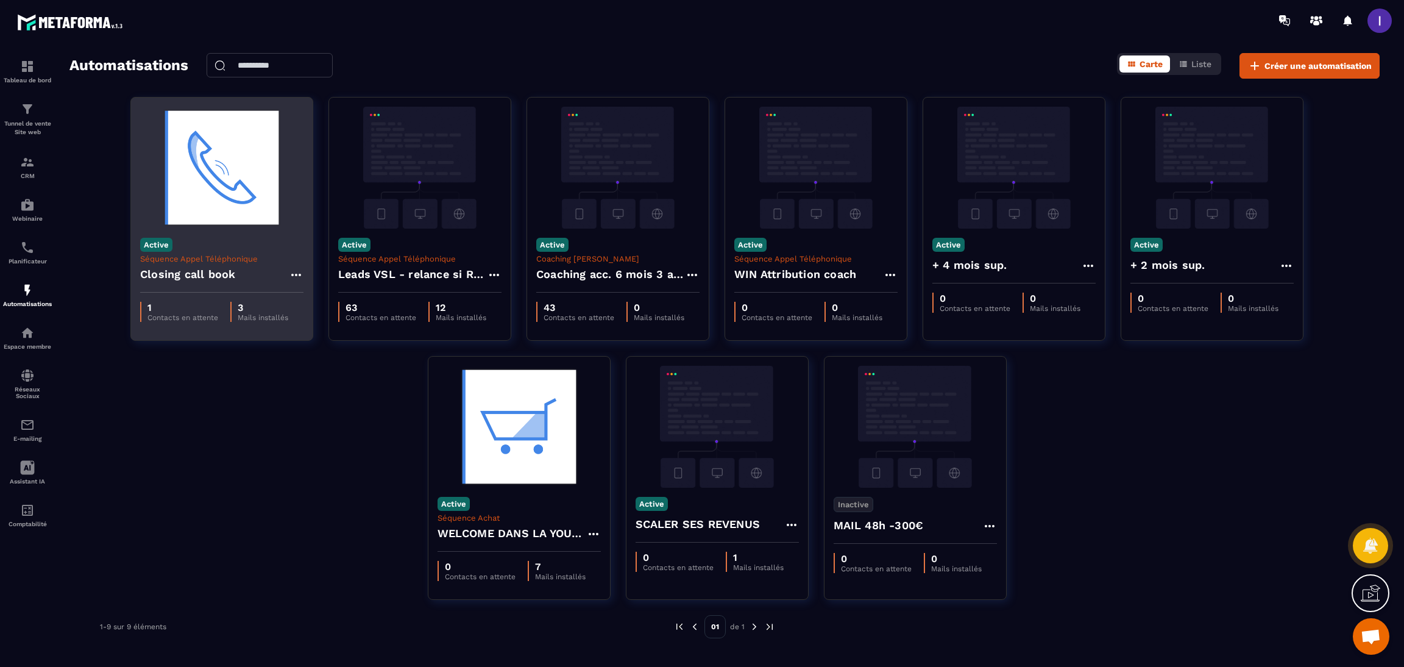
click at [294, 266] on div "Closing call book" at bounding box center [221, 277] width 163 height 29
click at [299, 270] on icon at bounding box center [296, 275] width 15 height 15
click at [324, 329] on button "Cloner" at bounding box center [332, 327] width 76 height 22
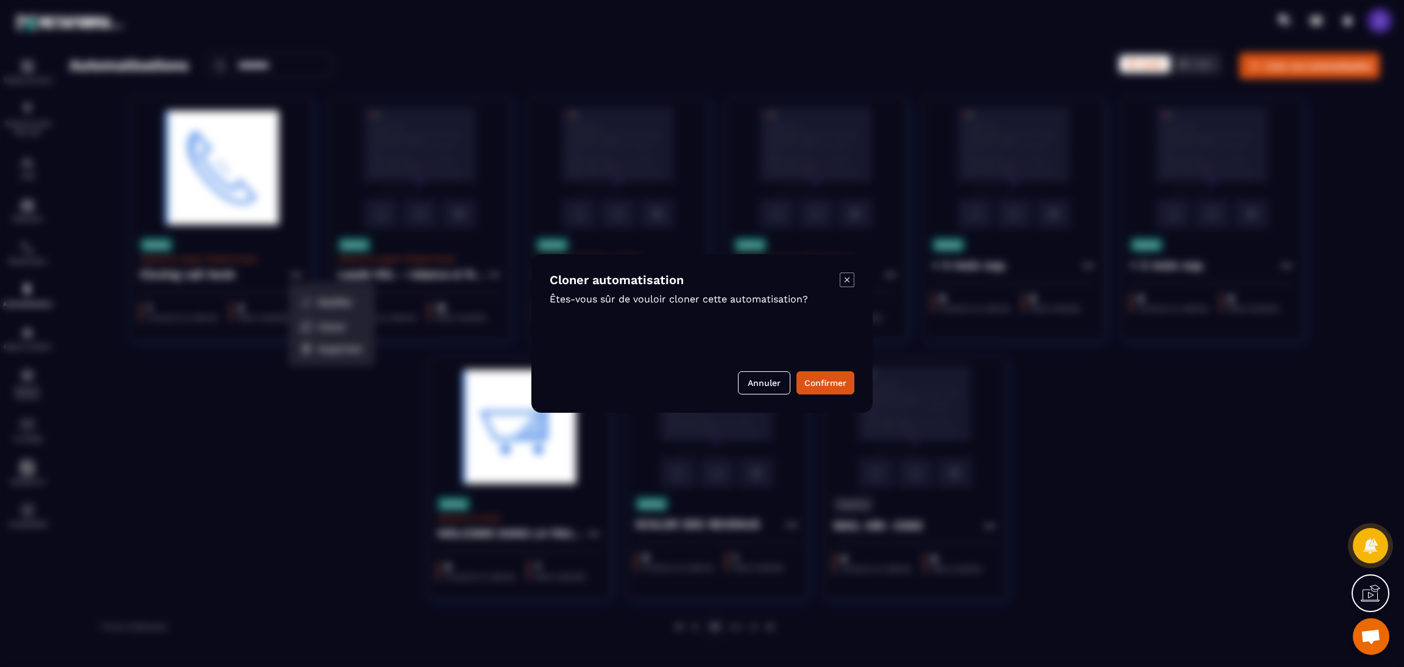
click at [828, 374] on button "Confirmer" at bounding box center [825, 382] width 58 height 23
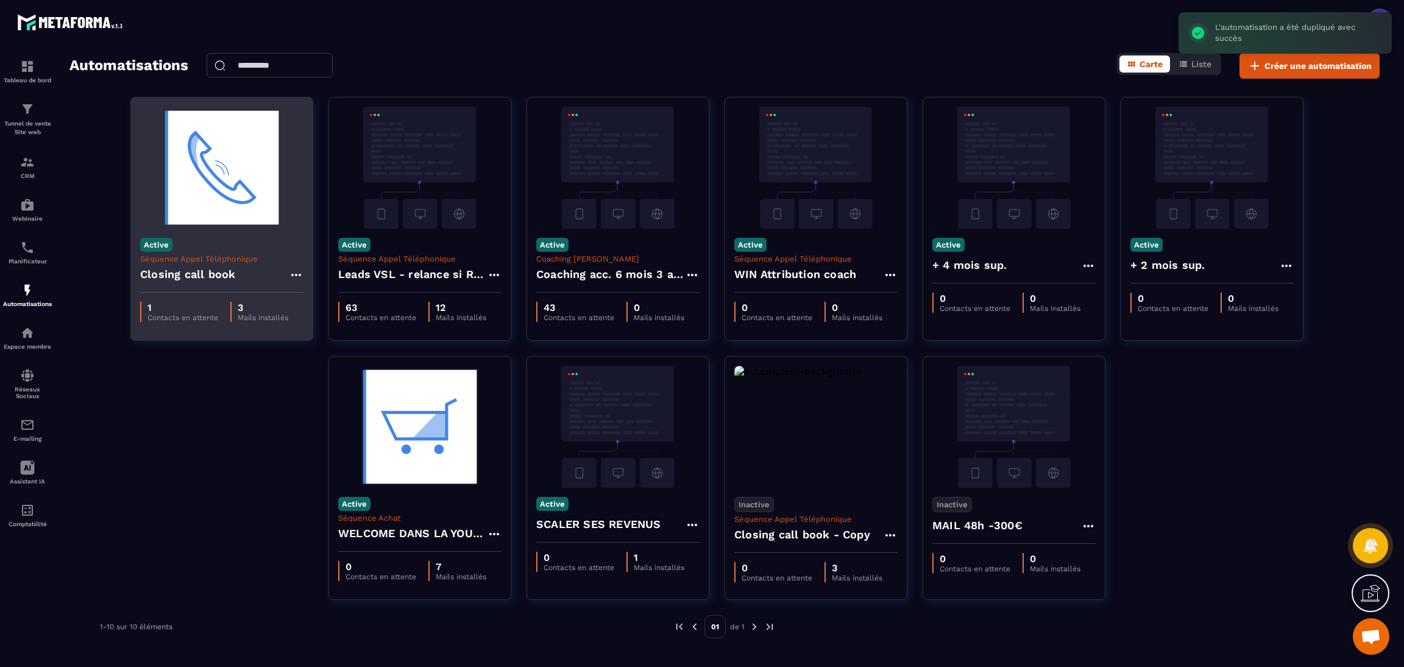
click at [233, 250] on div "Active Séquence Appel Téléphonique Closing call book" at bounding box center [222, 261] width 182 height 64
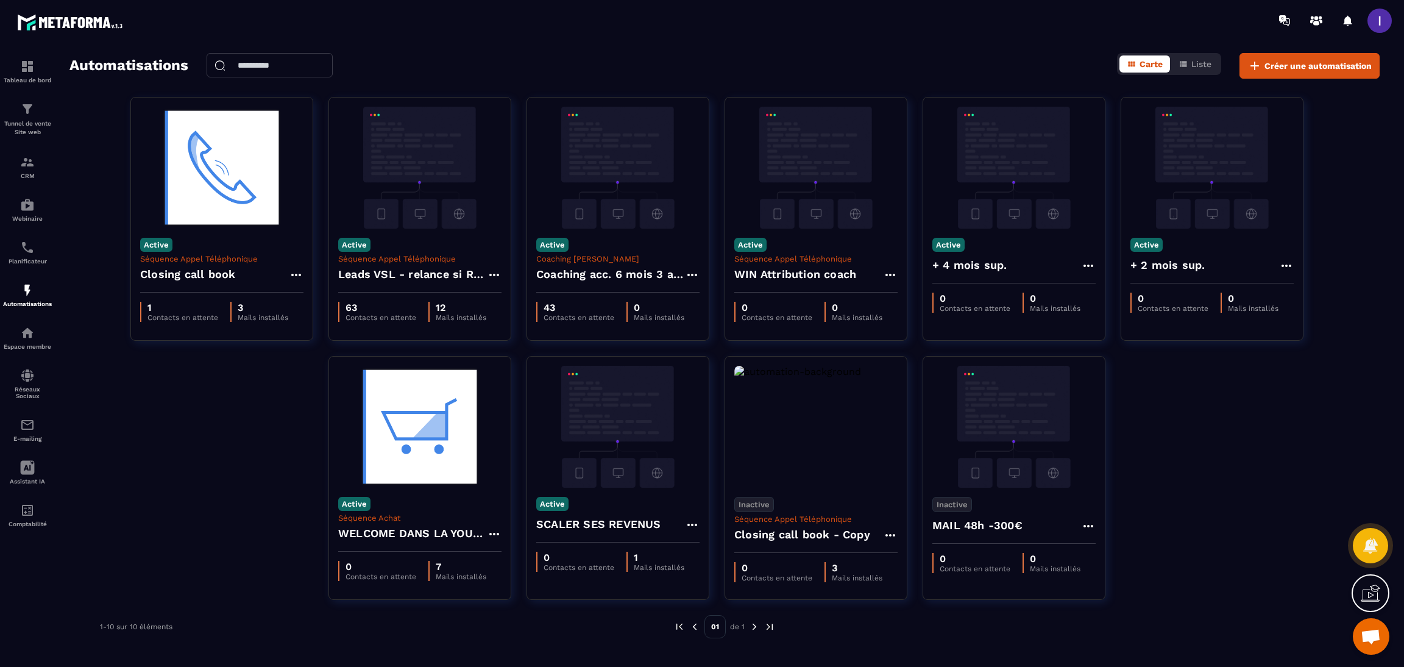
click at [233, 388] on div "Active Séquence Appel Téléphonique Closing call book 1 Contacts en attente 3 Ma…" at bounding box center [724, 356] width 1310 height 518
